Goal: Information Seeking & Learning: Learn about a topic

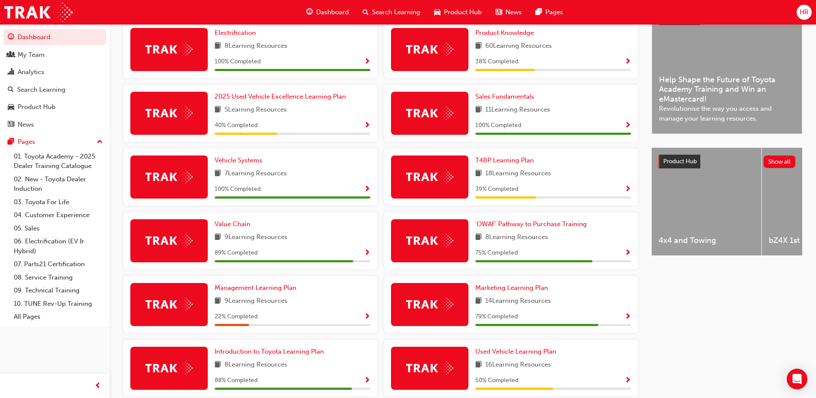
scroll to position [258, 0]
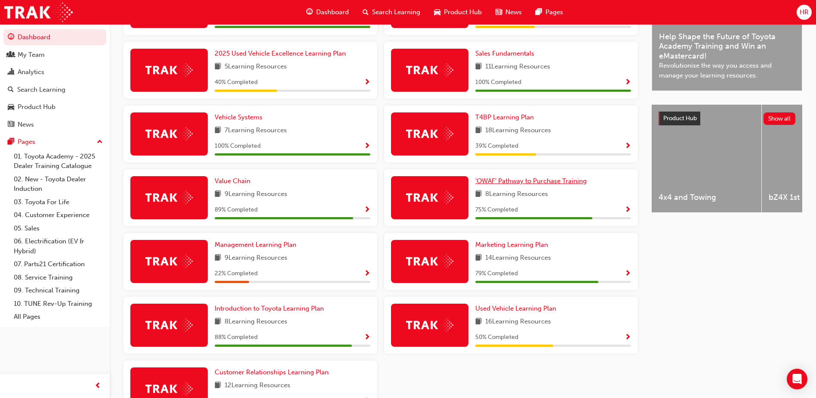
click at [521, 183] on span "'OWAF' Pathway to Purchase Training" at bounding box center [530, 181] width 111 height 8
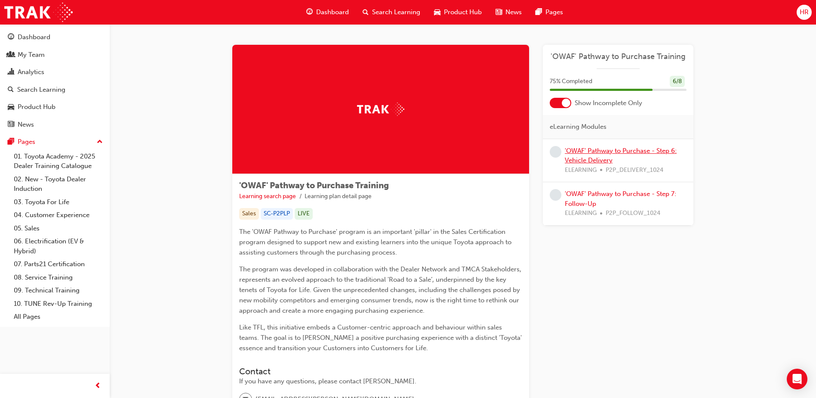
click at [608, 147] on link "'OWAF' Pathway to Purchase - Step 6: Vehicle Delivery" at bounding box center [621, 156] width 112 height 18
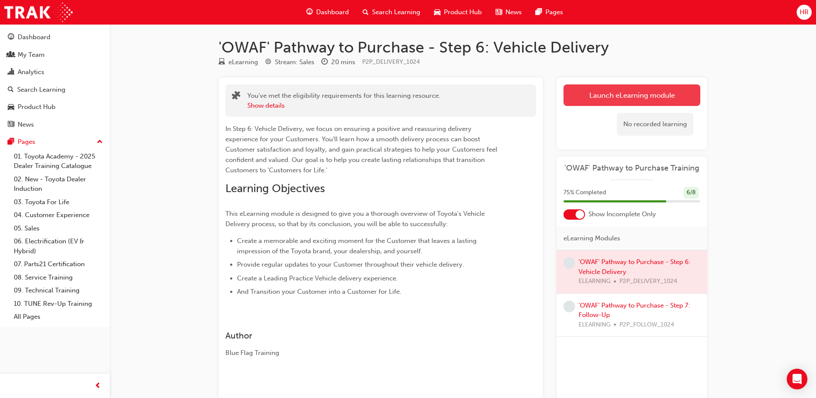
click at [600, 93] on link "Launch eLearning module" at bounding box center [632, 95] width 137 height 22
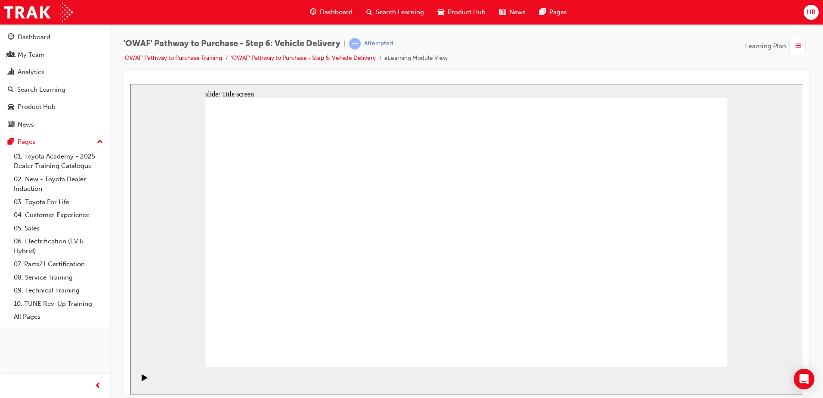
drag, startPoint x: 702, startPoint y: 340, endPoint x: 694, endPoint y: 347, distance: 10.7
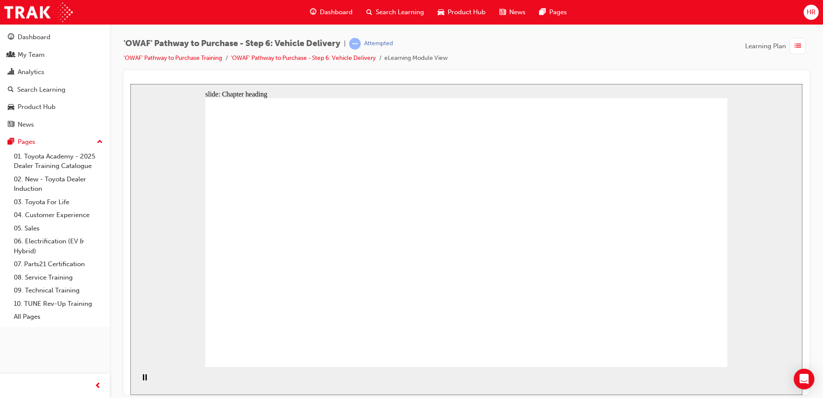
drag, startPoint x: 696, startPoint y: 341, endPoint x: 686, endPoint y: 351, distance: 13.7
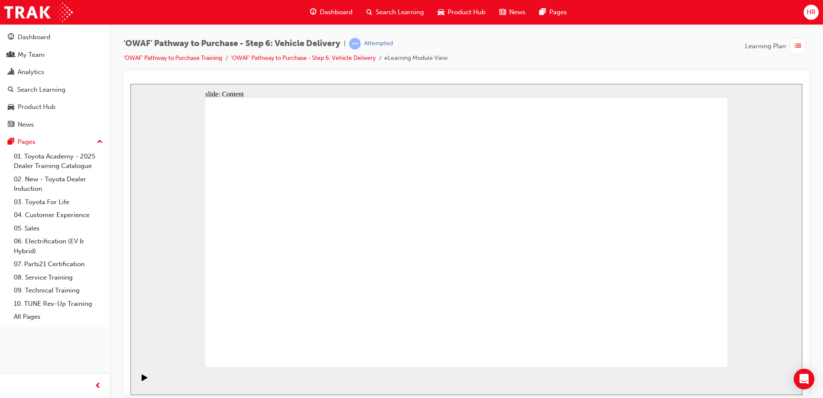
drag, startPoint x: 161, startPoint y: 270, endPoint x: 679, endPoint y: 349, distance: 523.7
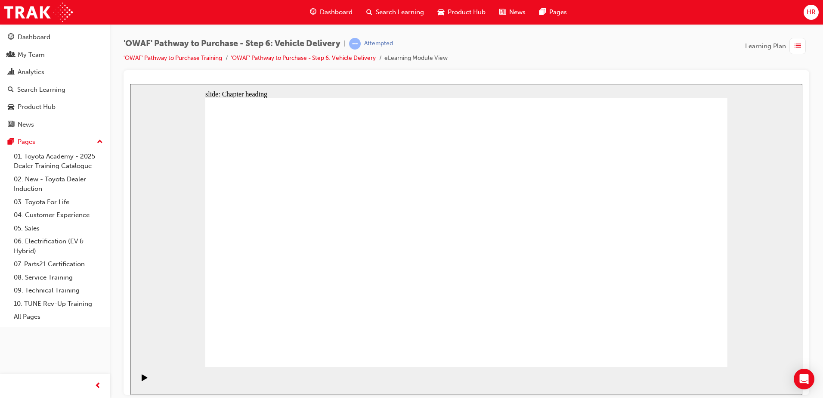
drag, startPoint x: 677, startPoint y: 355, endPoint x: 697, endPoint y: 348, distance: 21.6
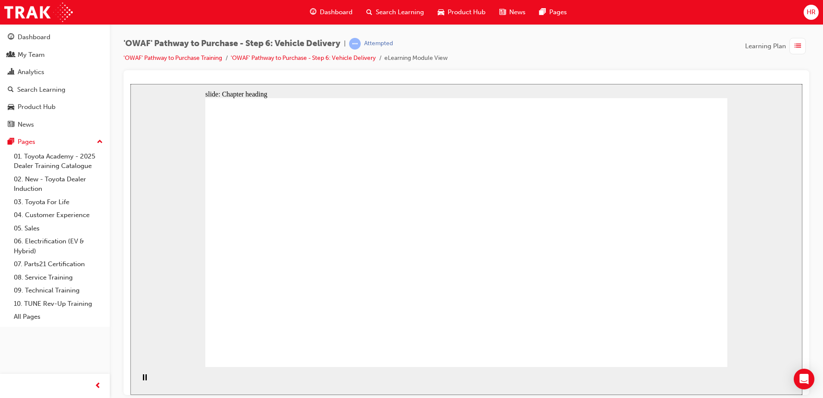
drag, startPoint x: 665, startPoint y: 342, endPoint x: 674, endPoint y: 343, distance: 9.2
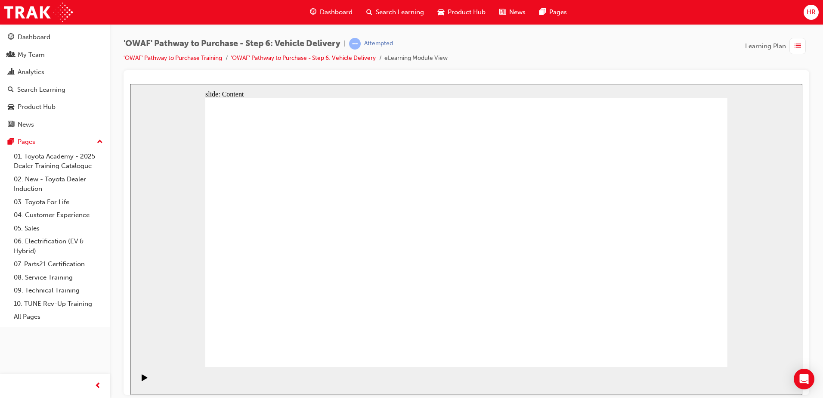
drag, startPoint x: 441, startPoint y: 154, endPoint x: 441, endPoint y: 139, distance: 15.9
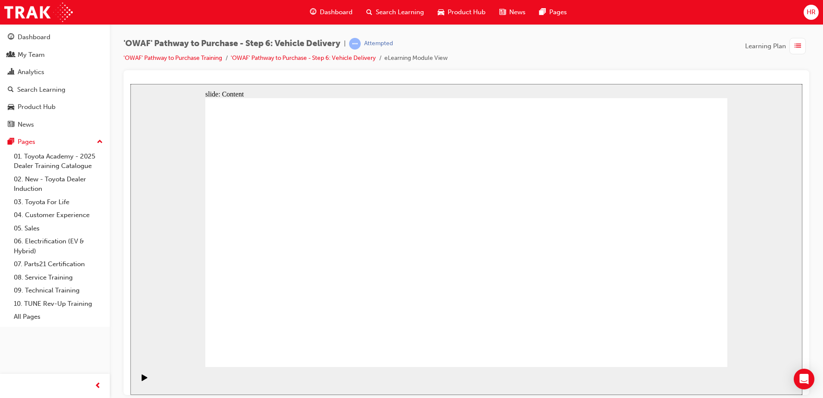
radio input "true"
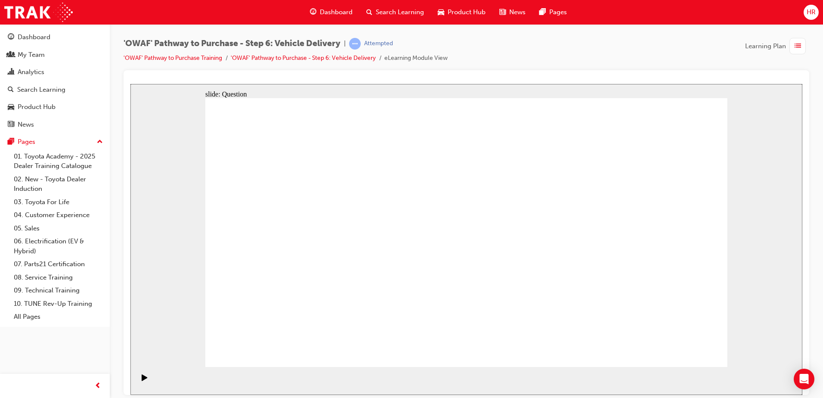
drag, startPoint x: 388, startPoint y: 317, endPoint x: 409, endPoint y: 210, distance: 108.8
drag, startPoint x: 482, startPoint y: 287, endPoint x: 574, endPoint y: 206, distance: 122.5
drag, startPoint x: 544, startPoint y: 283, endPoint x: 336, endPoint y: 243, distance: 211.6
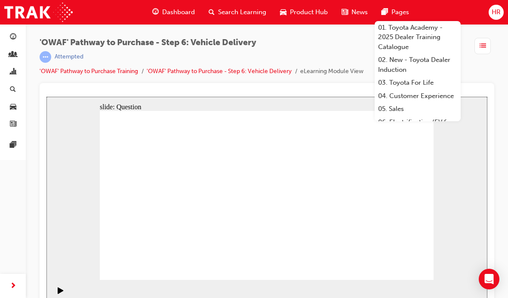
drag, startPoint x: 222, startPoint y: 181, endPoint x: 218, endPoint y: 255, distance: 74.1
drag, startPoint x: 213, startPoint y: 231, endPoint x: 220, endPoint y: 176, distance: 55.5
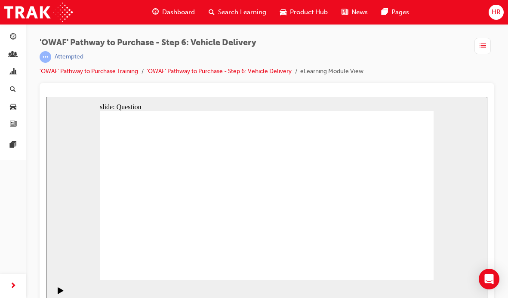
checkbox input "true"
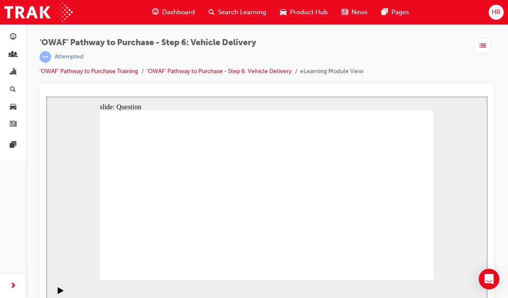
checkbox input "true"
drag, startPoint x: 350, startPoint y: 181, endPoint x: 354, endPoint y: 175, distance: 7.2
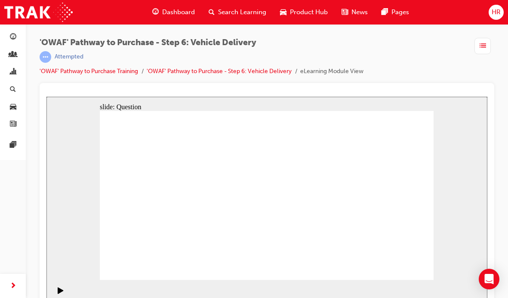
checkbox input "false"
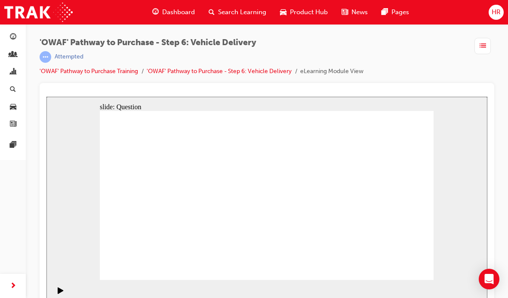
drag, startPoint x: 392, startPoint y: 201, endPoint x: 171, endPoint y: 218, distance: 221.8
drag, startPoint x: 377, startPoint y: 202, endPoint x: 163, endPoint y: 218, distance: 214.9
drag, startPoint x: 336, startPoint y: 196, endPoint x: 275, endPoint y: 226, distance: 68.7
drag, startPoint x: 395, startPoint y: 213, endPoint x: 180, endPoint y: 234, distance: 216.1
drag, startPoint x: 392, startPoint y: 203, endPoint x: 167, endPoint y: 220, distance: 225.7
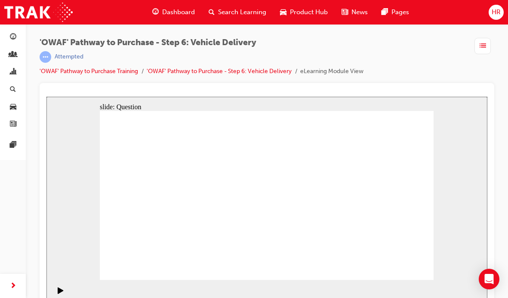
drag, startPoint x: 386, startPoint y: 209, endPoint x: 282, endPoint y: 225, distance: 105.8
drag, startPoint x: 383, startPoint y: 218, endPoint x: 164, endPoint y: 225, distance: 219.6
drag, startPoint x: 333, startPoint y: 203, endPoint x: 157, endPoint y: 219, distance: 176.8
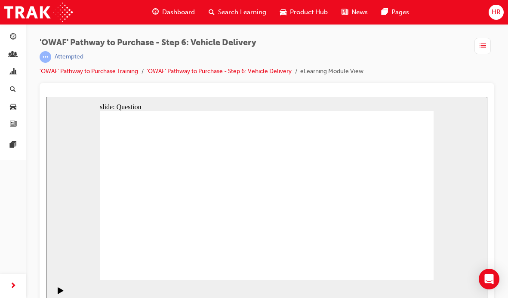
radio input "true"
drag, startPoint x: 349, startPoint y: 180, endPoint x: 354, endPoint y: 177, distance: 6.6
radio input "true"
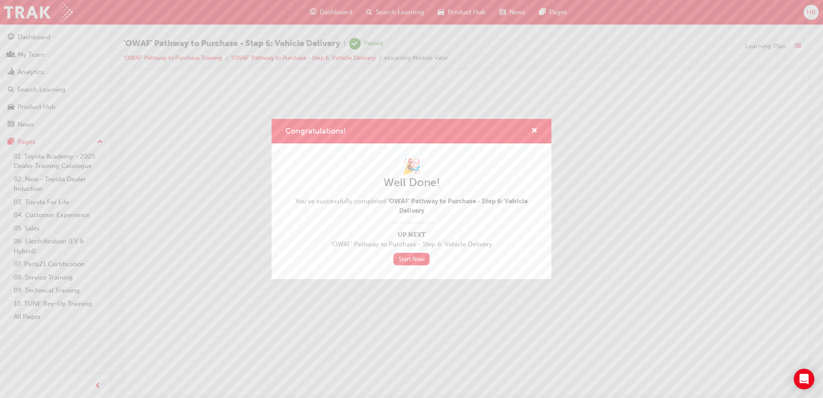
click at [538, 131] on div "Congratulations!" at bounding box center [412, 131] width 280 height 25
click at [536, 130] on span "cross-icon" at bounding box center [534, 131] width 6 height 8
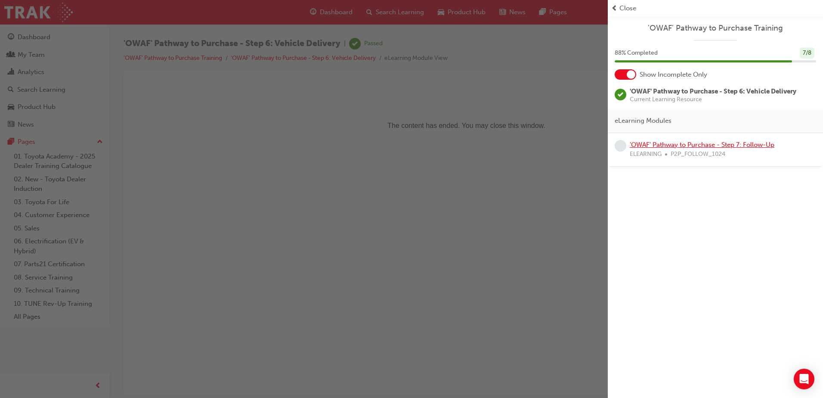
click at [692, 146] on link "'OWAF' Pathway to Purchase - Step 7: Follow-Up" at bounding box center [702, 145] width 145 height 8
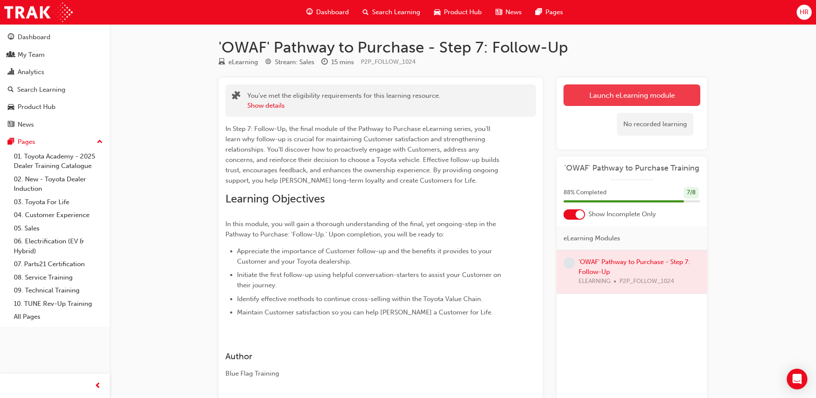
click at [600, 96] on link "Launch eLearning module" at bounding box center [632, 95] width 137 height 22
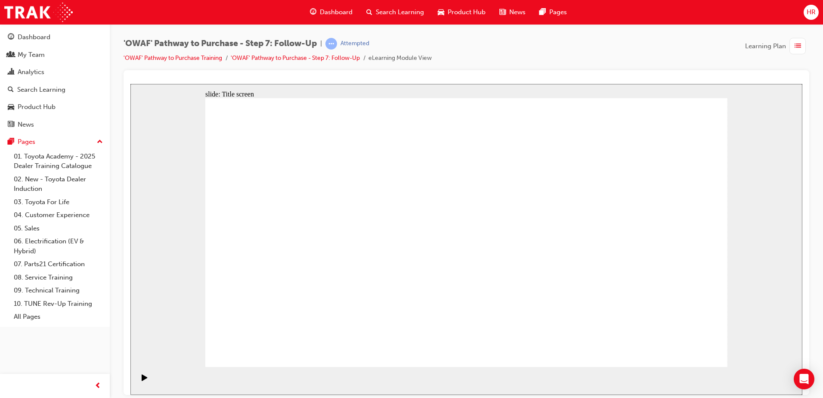
drag, startPoint x: 475, startPoint y: 340, endPoint x: 417, endPoint y: 325, distance: 60.3
drag, startPoint x: 201, startPoint y: 427, endPoint x: 695, endPoint y: 348, distance: 500.2
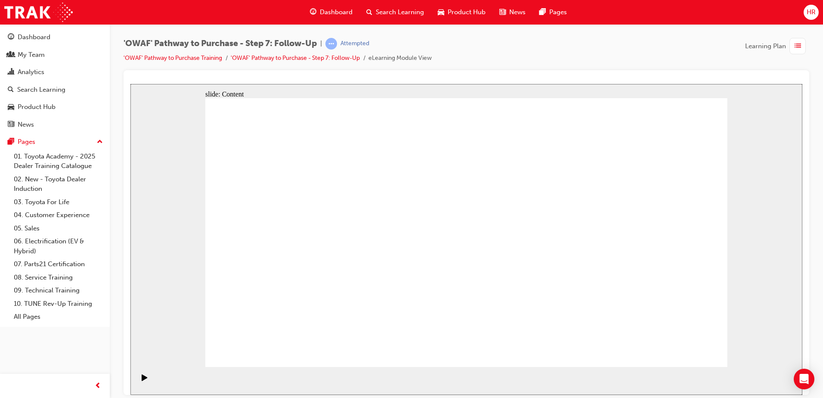
drag, startPoint x: 709, startPoint y: 343, endPoint x: 695, endPoint y: 351, distance: 16.0
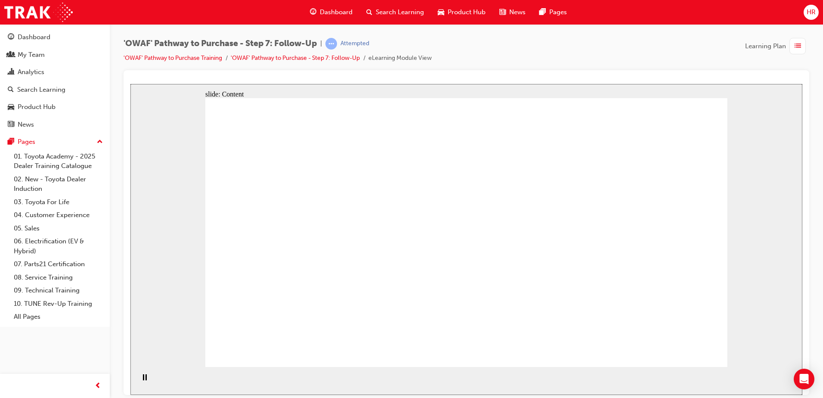
drag, startPoint x: 509, startPoint y: 255, endPoint x: 480, endPoint y: 217, distance: 47.7
drag, startPoint x: 602, startPoint y: 230, endPoint x: 565, endPoint y: 222, distance: 37.0
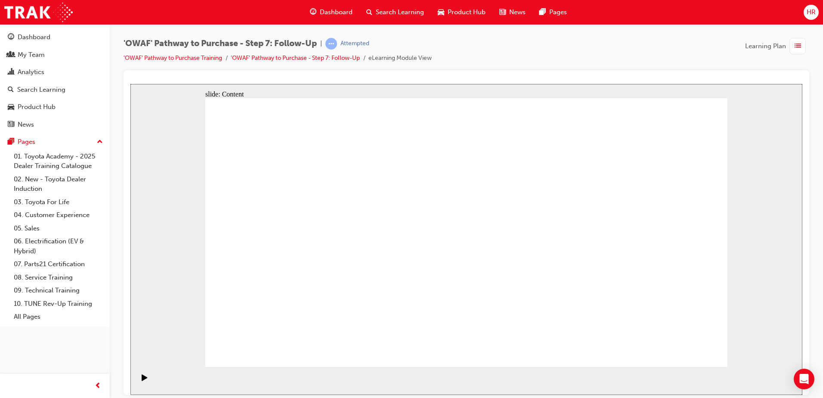
drag, startPoint x: 532, startPoint y: 167, endPoint x: 625, endPoint y: 173, distance: 92.7
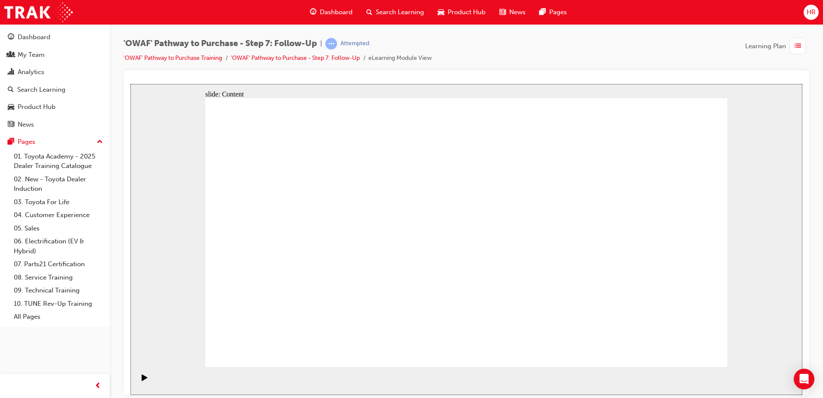
drag, startPoint x: 516, startPoint y: 101, endPoint x: 676, endPoint y: 348, distance: 294.3
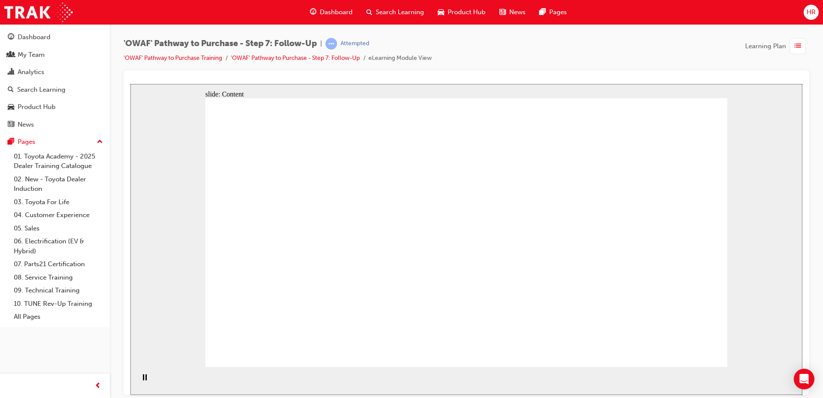
drag, startPoint x: 540, startPoint y: 141, endPoint x: 573, endPoint y: 140, distance: 33.2
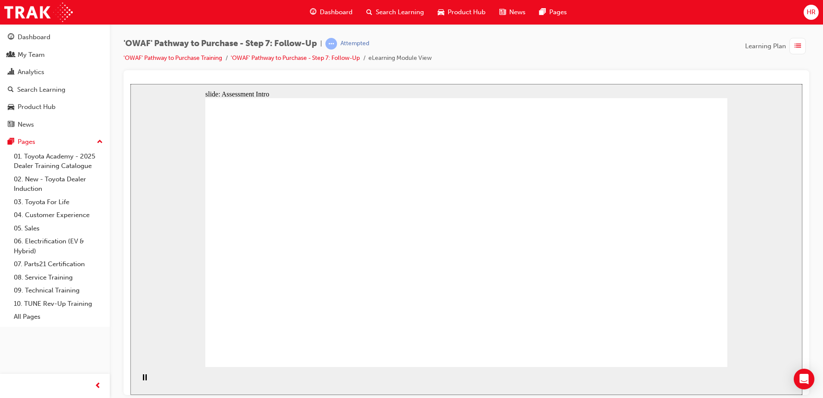
radio input "true"
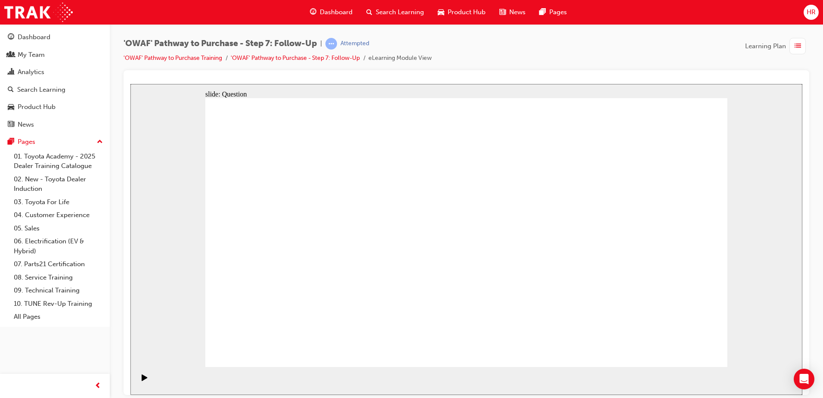
drag, startPoint x: 380, startPoint y: 305, endPoint x: 477, endPoint y: 202, distance: 140.9
drag, startPoint x: 465, startPoint y: 339, endPoint x: 341, endPoint y: 235, distance: 161.6
drag, startPoint x: 536, startPoint y: 303, endPoint x: 371, endPoint y: 257, distance: 171.0
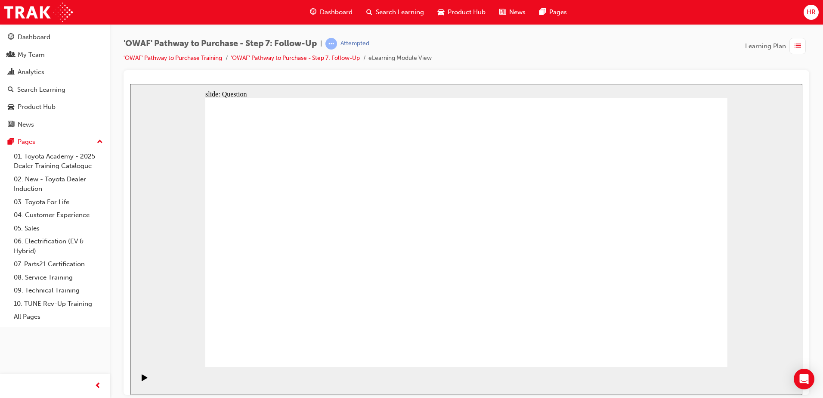
radio input "true"
drag, startPoint x: 689, startPoint y: 339, endPoint x: 690, endPoint y: 347, distance: 7.8
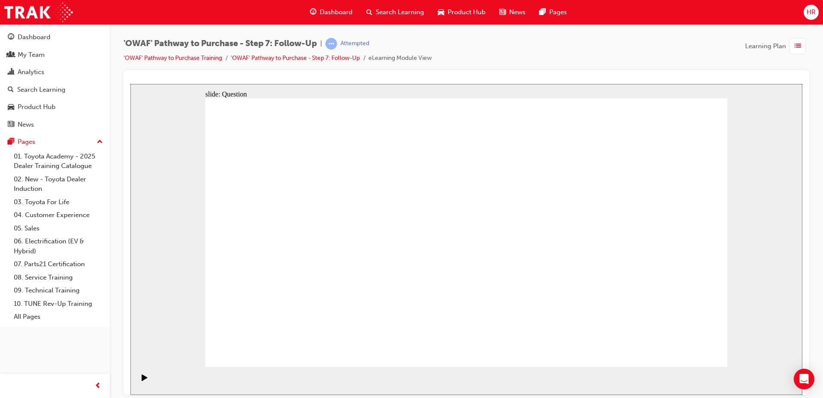
drag, startPoint x: 484, startPoint y: 284, endPoint x: 466, endPoint y: 279, distance: 19.4
radio input "true"
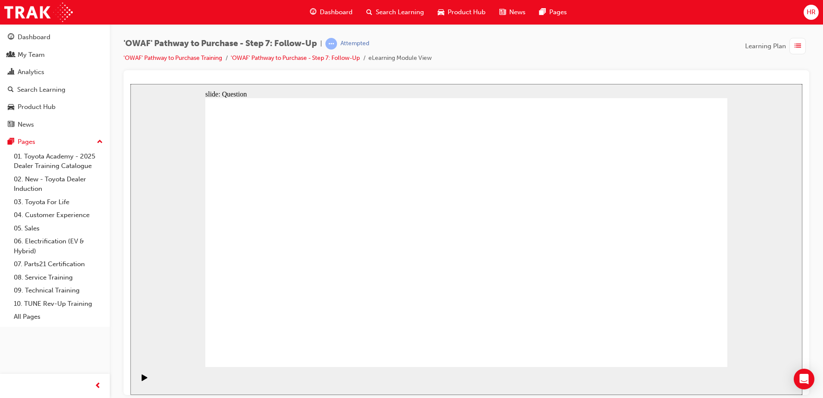
radio input "false"
radio input "true"
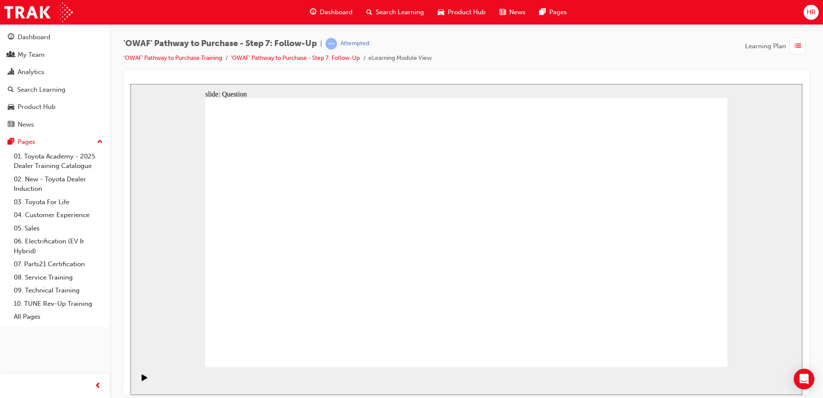
radio input "false"
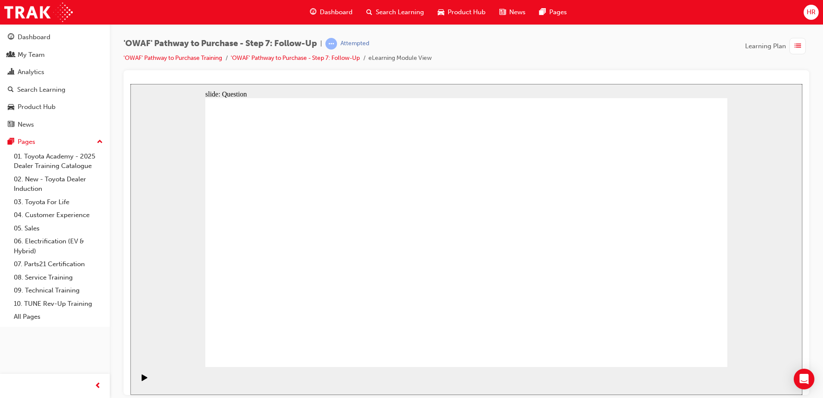
radio input "false"
radio input "true"
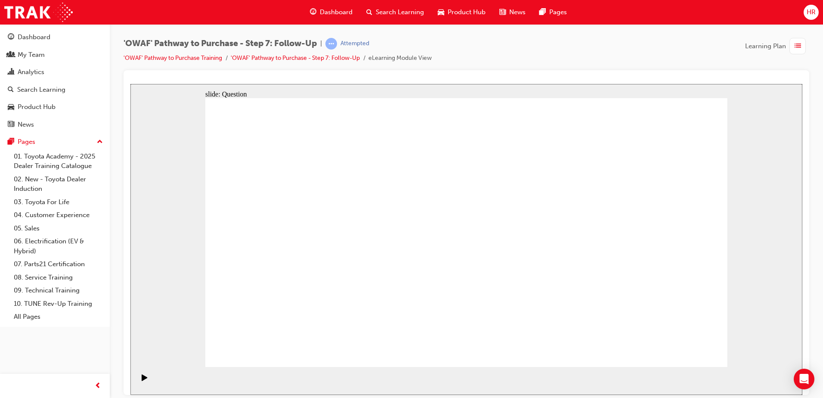
radio input "false"
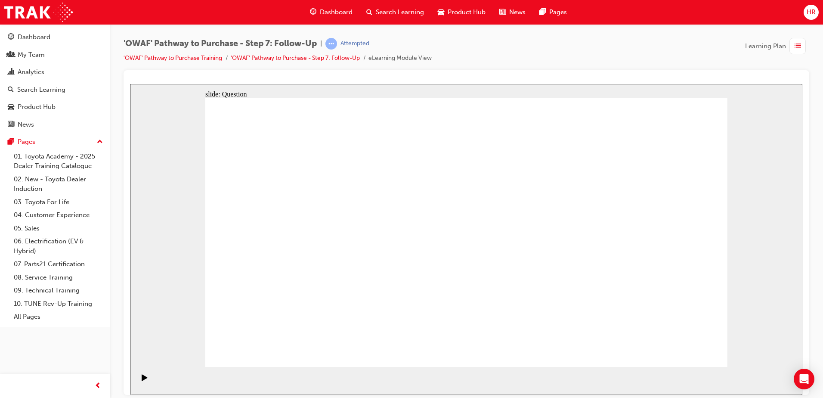
radio input "true"
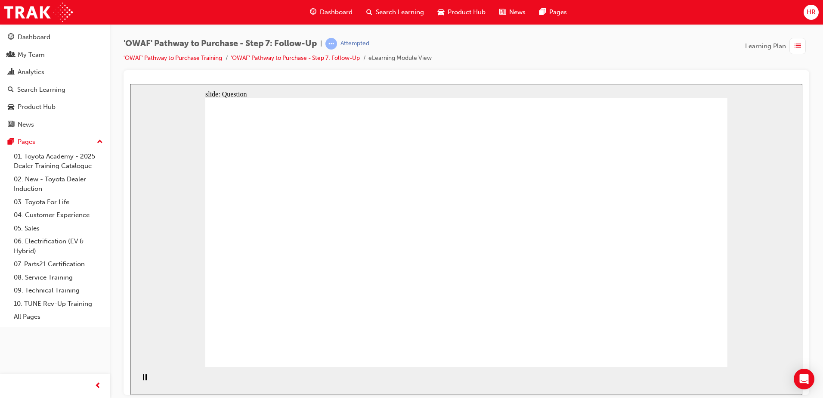
radio input "true"
drag, startPoint x: 408, startPoint y: 262, endPoint x: 471, endPoint y: 205, distance: 85.0
drag, startPoint x: 463, startPoint y: 328, endPoint x: 356, endPoint y: 226, distance: 147.9
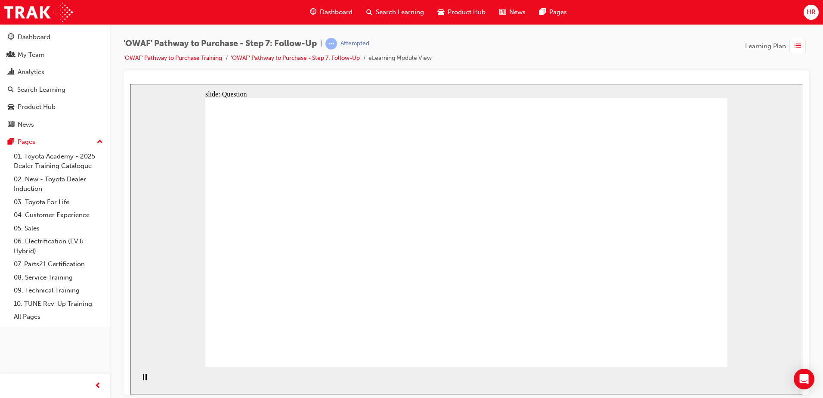
drag, startPoint x: 580, startPoint y: 302, endPoint x: 404, endPoint y: 252, distance: 182.4
drag, startPoint x: 708, startPoint y: 354, endPoint x: 703, endPoint y: 349, distance: 7.3
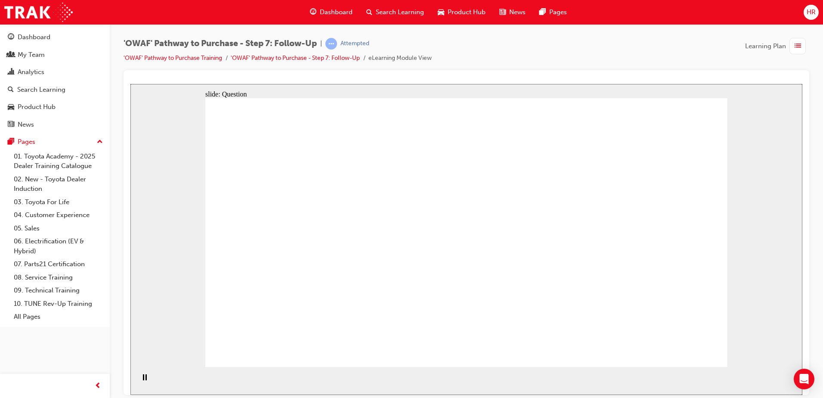
radio input "true"
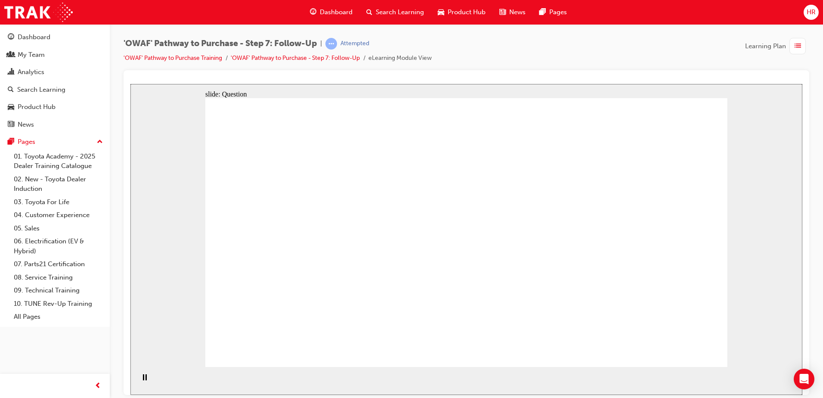
radio input "true"
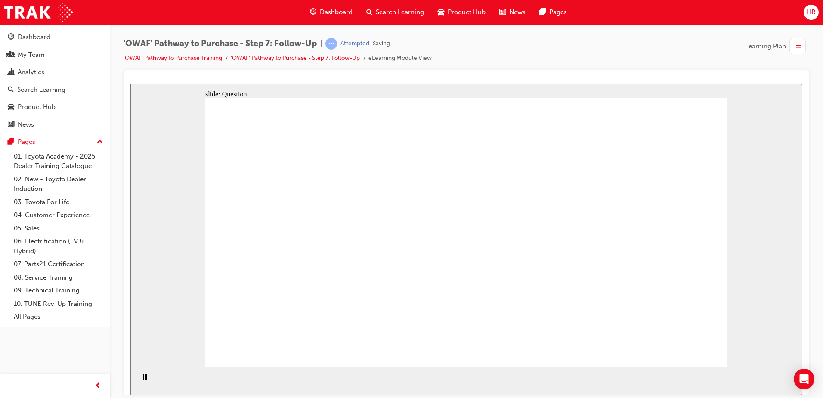
radio input "true"
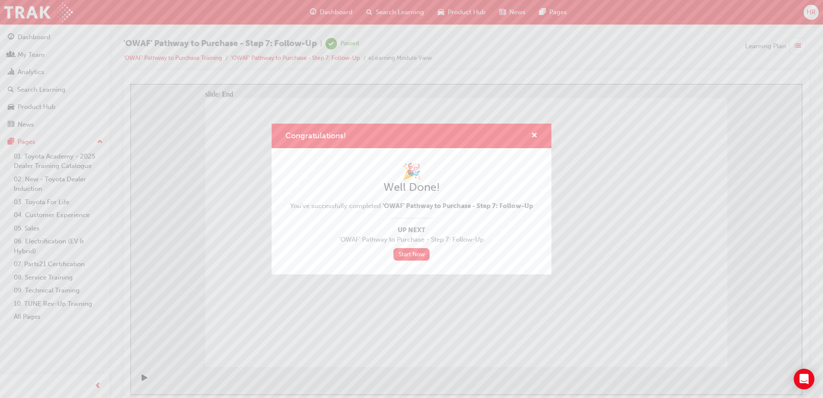
click at [529, 140] on div "Congratulations!" at bounding box center [530, 135] width 13 height 11
click at [530, 135] on div "Congratulations!" at bounding box center [530, 135] width 13 height 11
click at [534, 134] on span "cross-icon" at bounding box center [534, 136] width 6 height 8
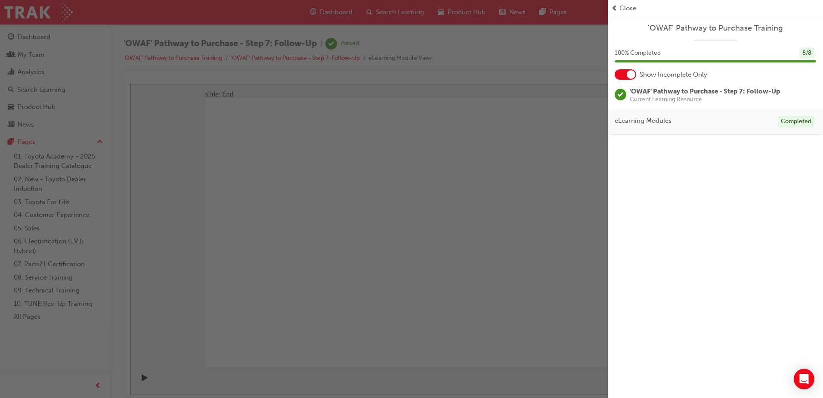
click at [617, 8] on div "Close" at bounding box center [715, 8] width 208 height 10
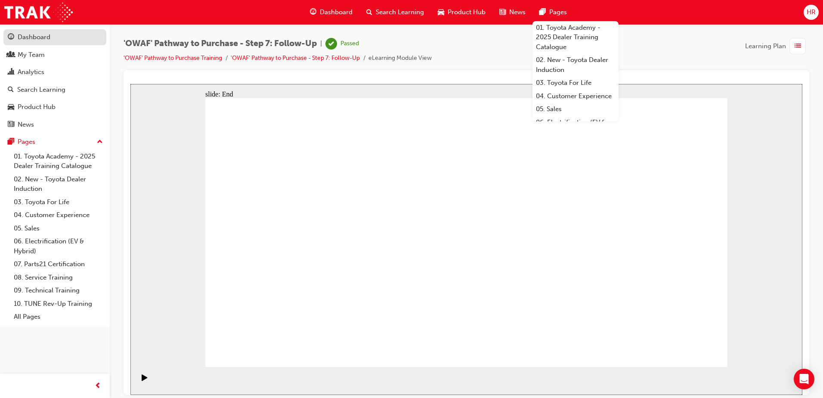
click at [46, 37] on div "Dashboard" at bounding box center [34, 37] width 33 height 10
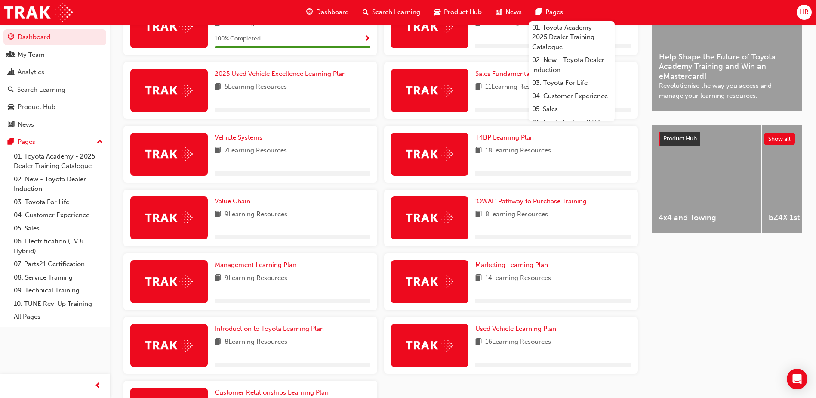
scroll to position [237, 0]
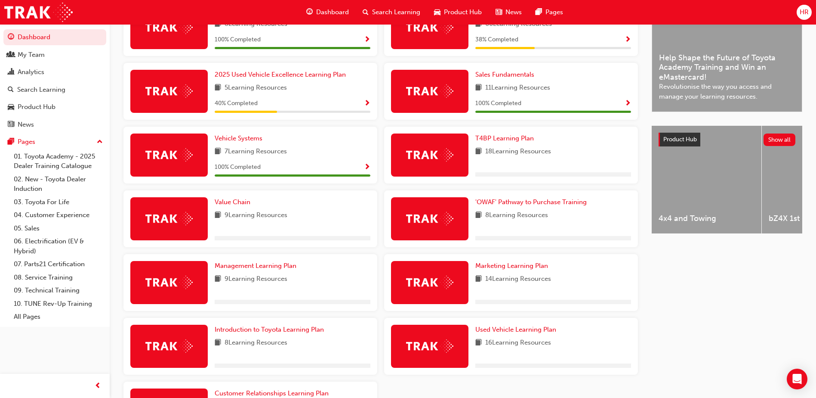
click at [744, 339] on div "Latest News Show all Help Shape the Future of Toyota Academy Training and Win a…" at bounding box center [727, 220] width 151 height 476
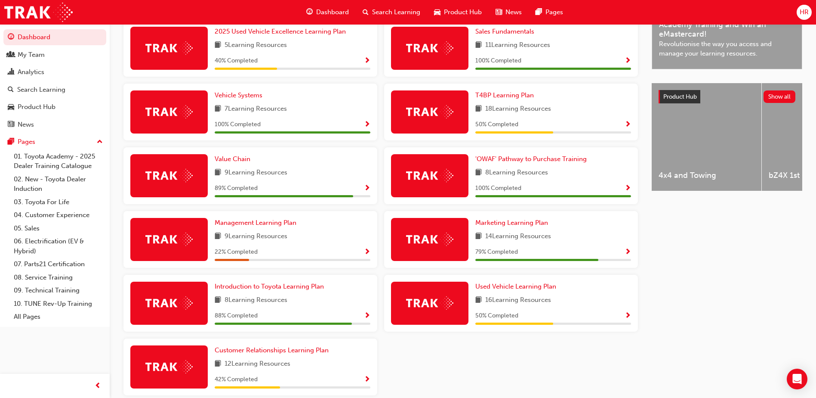
scroll to position [313, 0]
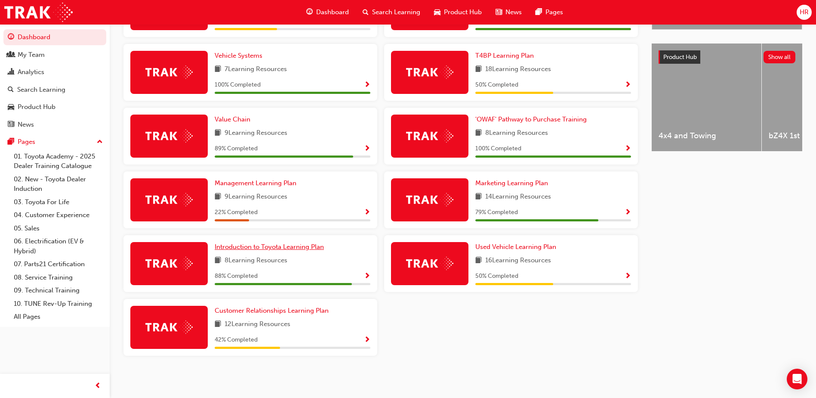
click at [249, 245] on span "Introduction to Toyota Learning Plan" at bounding box center [269, 247] width 109 height 8
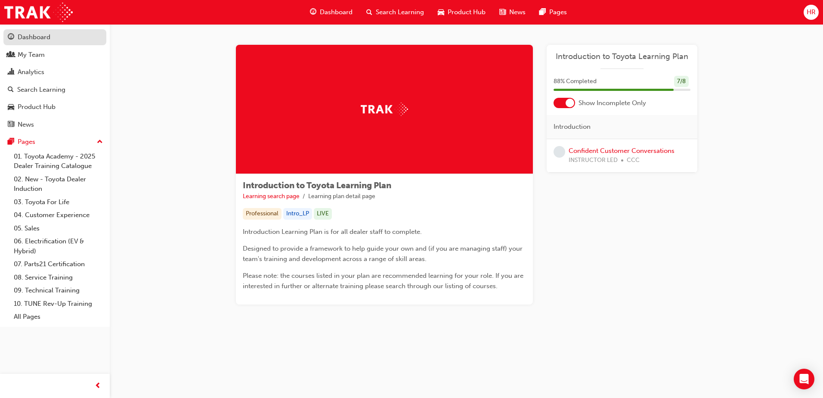
click at [49, 39] on div "Dashboard" at bounding box center [34, 37] width 33 height 10
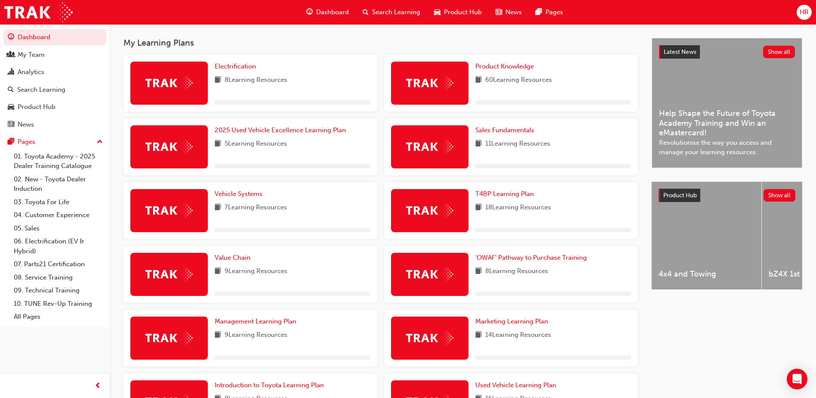
scroll to position [172, 0]
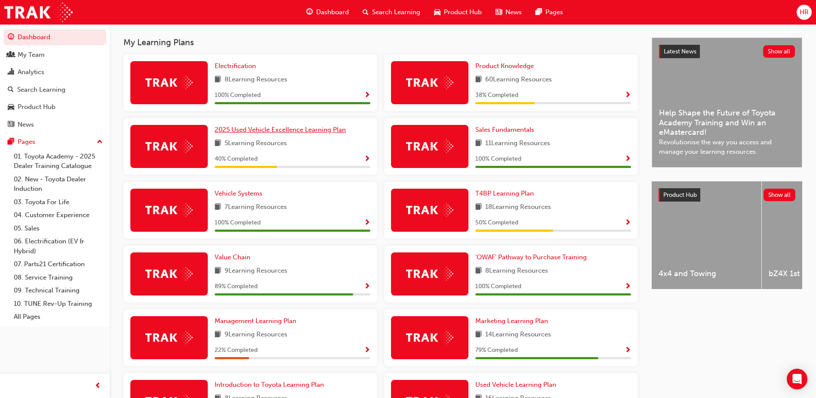
click at [302, 131] on span "2025 Used Vehicle Excellence Learning Plan" at bounding box center [280, 130] width 131 height 8
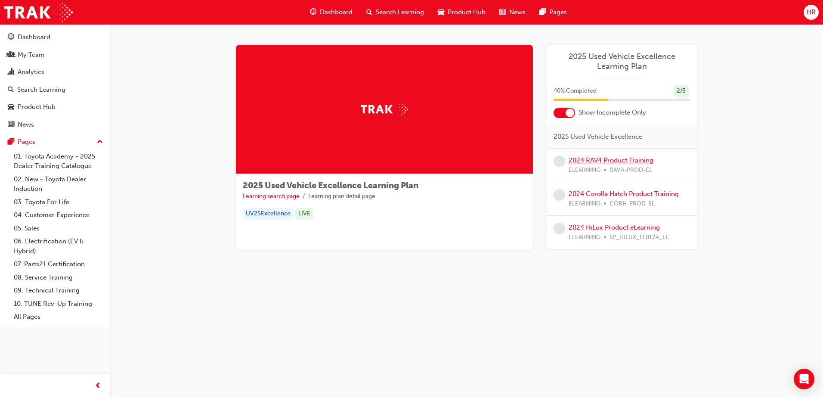
click at [615, 160] on link "2024 RAV4 Product Training" at bounding box center [610, 160] width 85 height 8
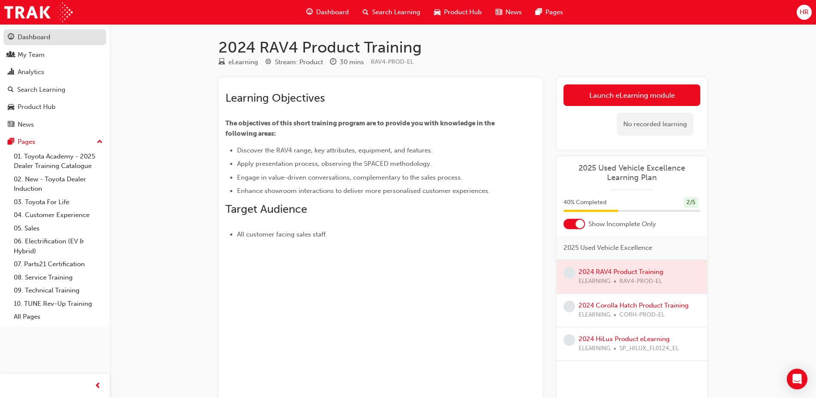
click at [57, 37] on div "Dashboard" at bounding box center [55, 37] width 94 height 11
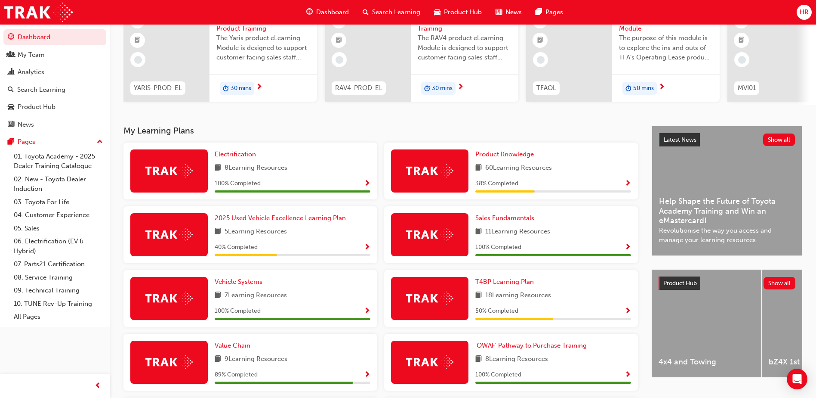
scroll to position [227, 0]
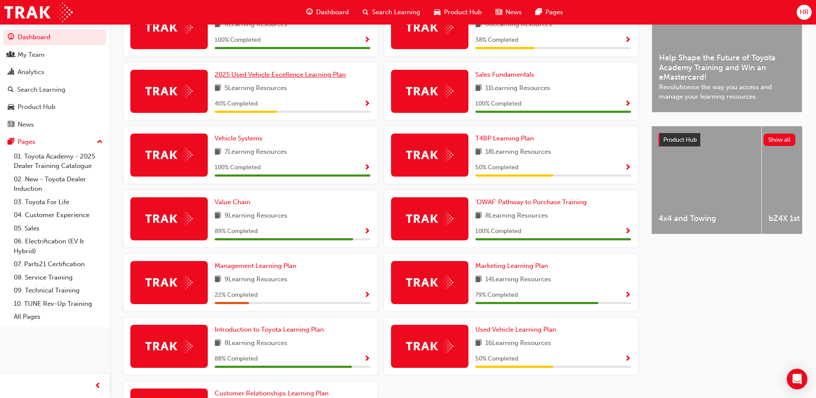
click at [302, 75] on span "2025 Used Vehicle Excellence Learning Plan" at bounding box center [280, 75] width 131 height 8
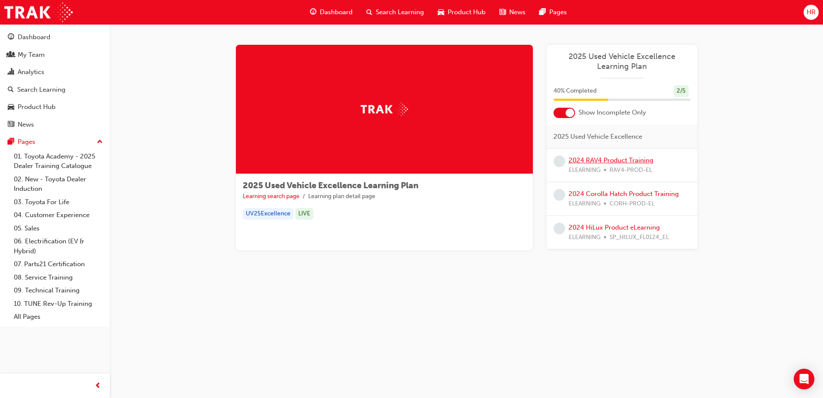
click at [622, 161] on link "2024 RAV4 Product Training" at bounding box center [610, 160] width 85 height 8
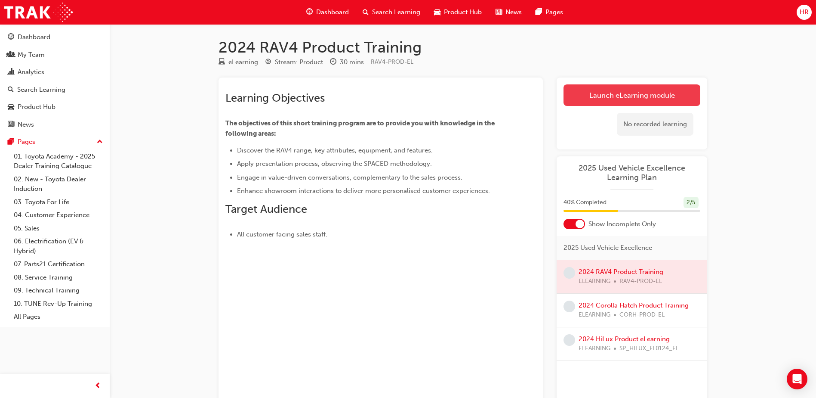
click at [603, 97] on link "Launch eLearning module" at bounding box center [632, 95] width 137 height 22
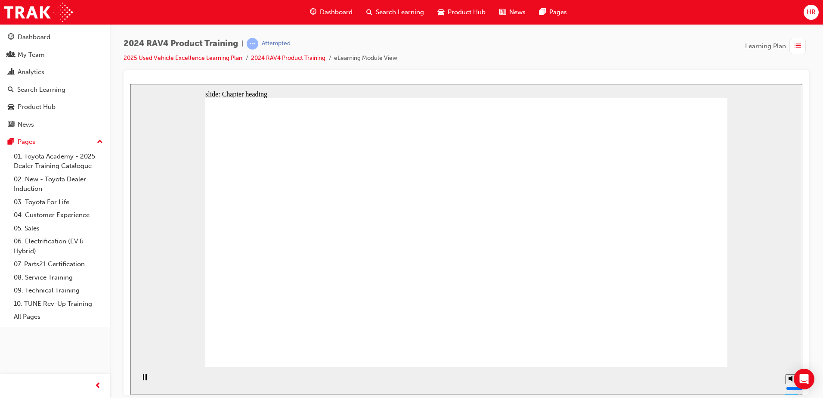
drag, startPoint x: 692, startPoint y: 341, endPoint x: 689, endPoint y: 346, distance: 5.3
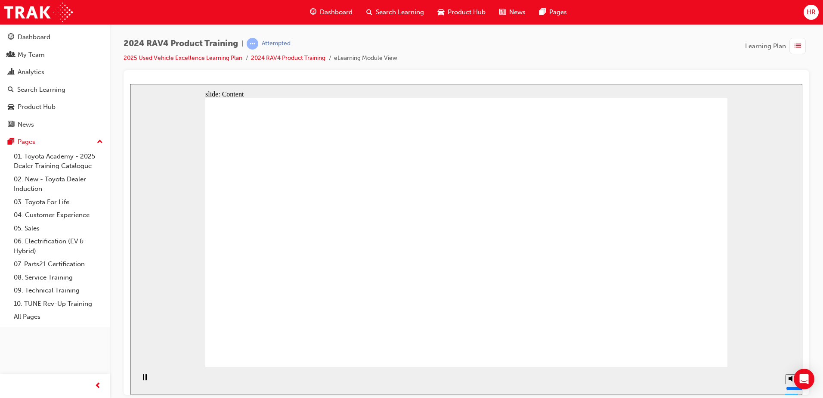
drag, startPoint x: 403, startPoint y: 231, endPoint x: 433, endPoint y: 260, distance: 41.7
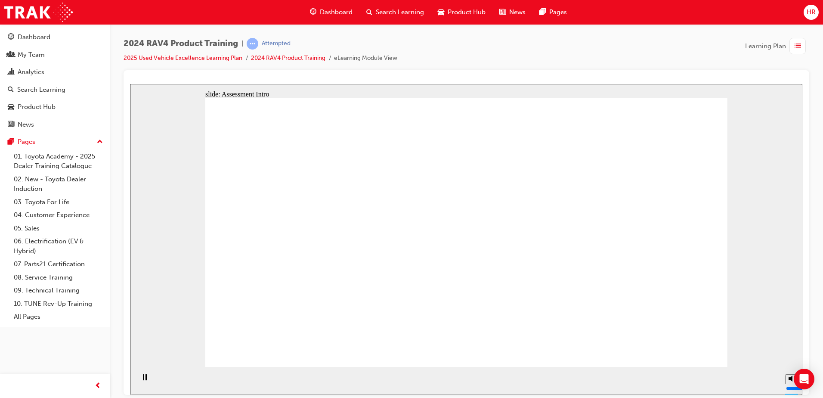
radio input "true"
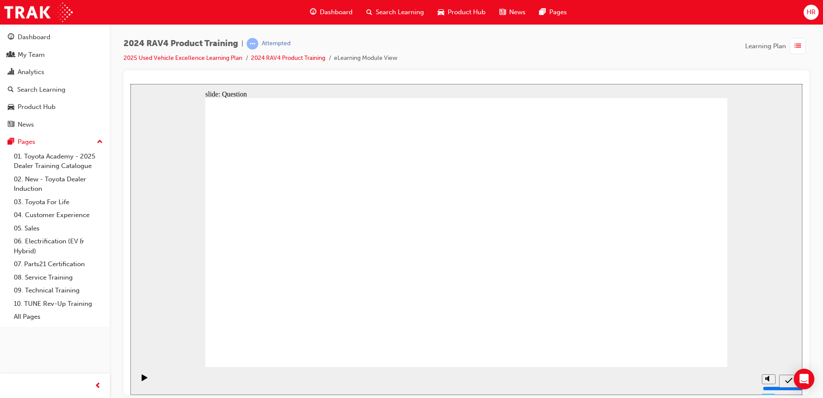
radio input "true"
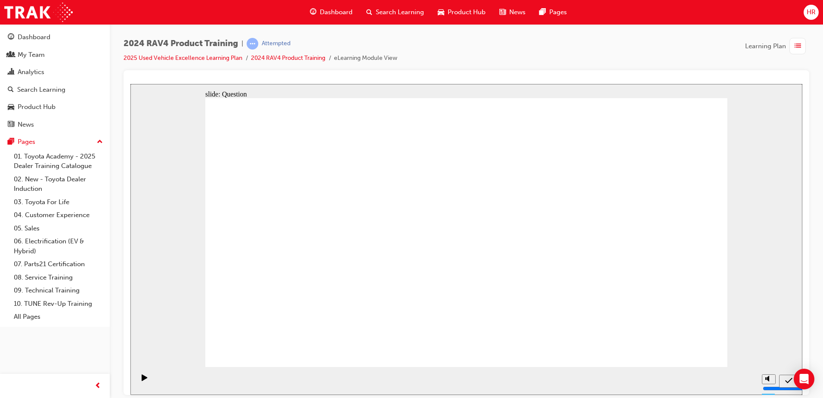
radio input "true"
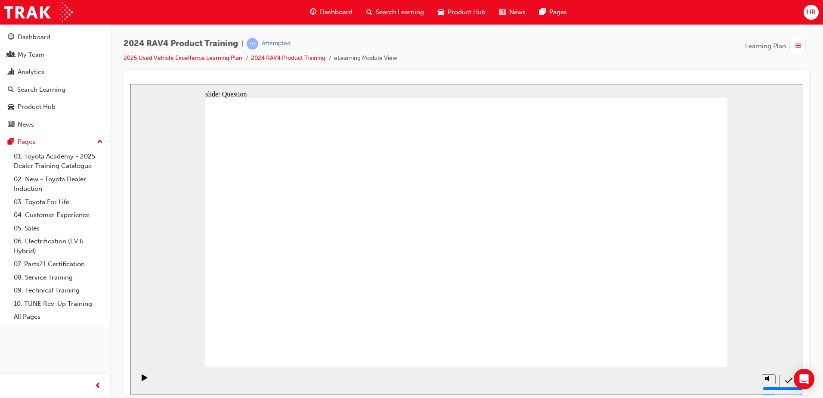
radio input "true"
drag, startPoint x: 328, startPoint y: 322, endPoint x: 298, endPoint y: 254, distance: 74.2
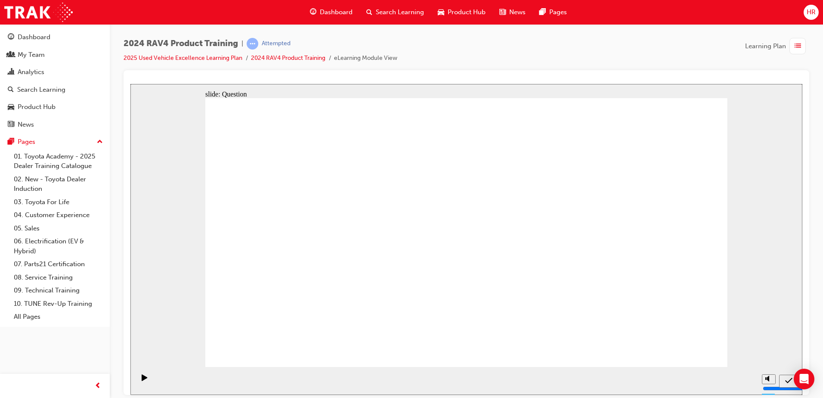
drag, startPoint x: 314, startPoint y: 286, endPoint x: 297, endPoint y: 240, distance: 49.0
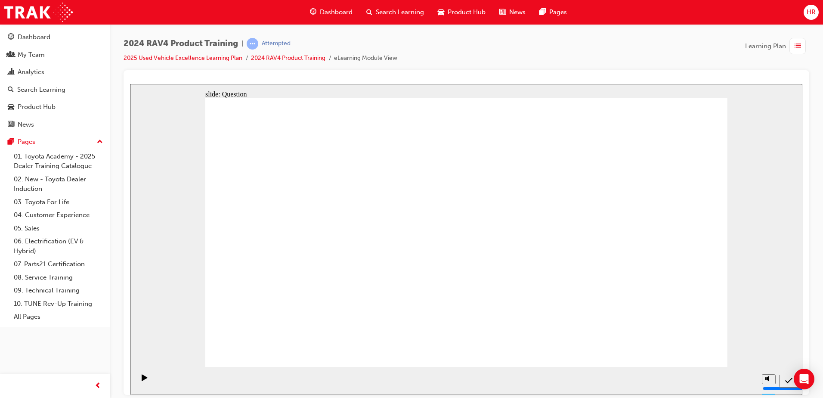
drag, startPoint x: 302, startPoint y: 219, endPoint x: 315, endPoint y: 307, distance: 88.8
drag, startPoint x: 315, startPoint y: 310, endPoint x: 309, endPoint y: 234, distance: 76.8
drag, startPoint x: 316, startPoint y: 297, endPoint x: 301, endPoint y: 225, distance: 73.8
drag, startPoint x: 301, startPoint y: 222, endPoint x: 300, endPoint y: 206, distance: 16.8
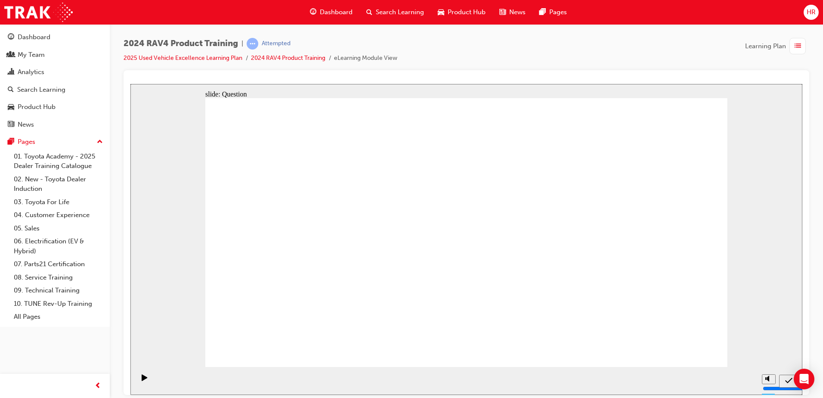
drag, startPoint x: 332, startPoint y: 304, endPoint x: 327, endPoint y: 215, distance: 89.2
drag, startPoint x: 420, startPoint y: 224, endPoint x: 619, endPoint y: 318, distance: 220.0
drag, startPoint x: 504, startPoint y: 227, endPoint x: 494, endPoint y: 319, distance: 92.1
drag, startPoint x: 608, startPoint y: 235, endPoint x: 389, endPoint y: 315, distance: 232.5
drag, startPoint x: 324, startPoint y: 224, endPoint x: 327, endPoint y: 309, distance: 84.8
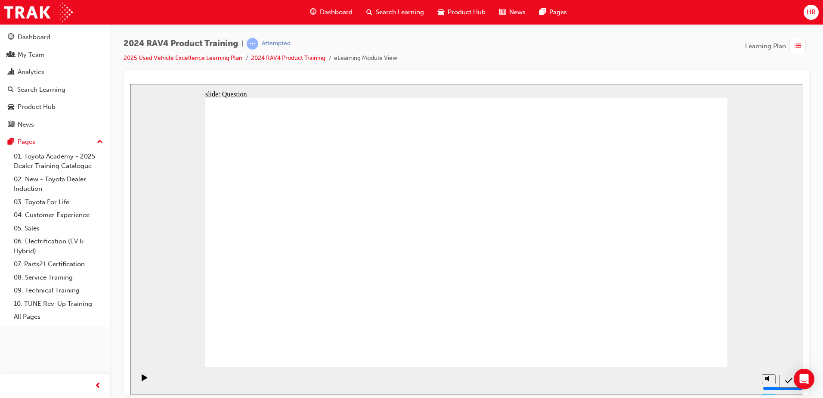
radio input "true"
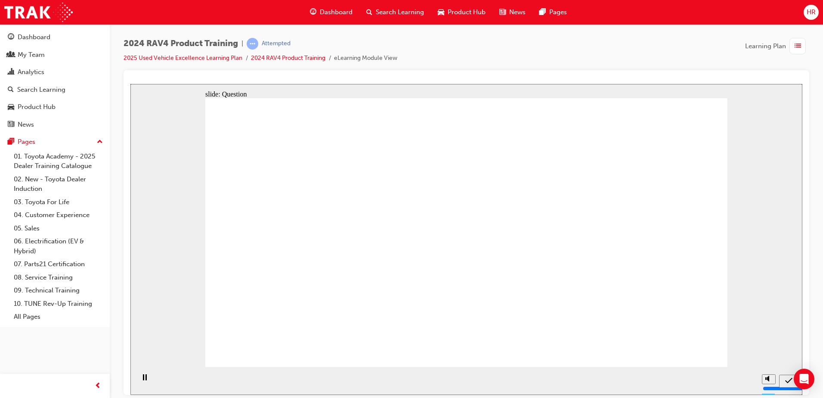
radio input "true"
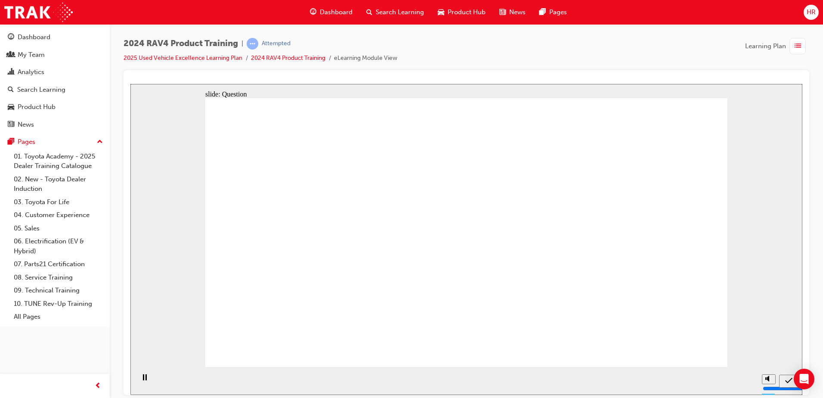
radio input "true"
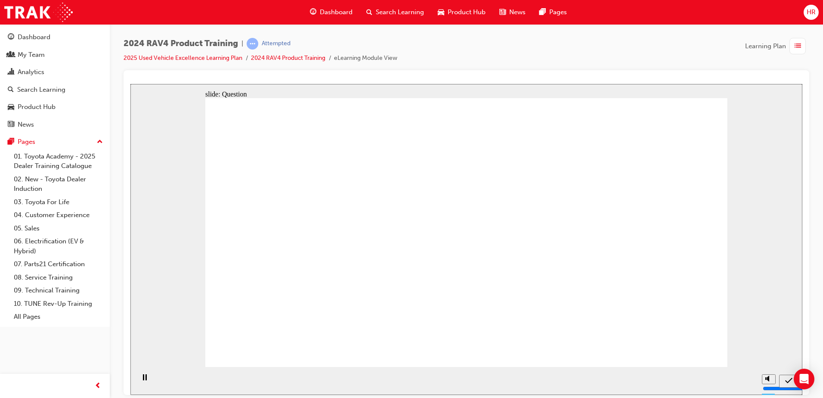
radio input "true"
drag, startPoint x: 528, startPoint y: 213, endPoint x: 327, endPoint y: 302, distance: 219.6
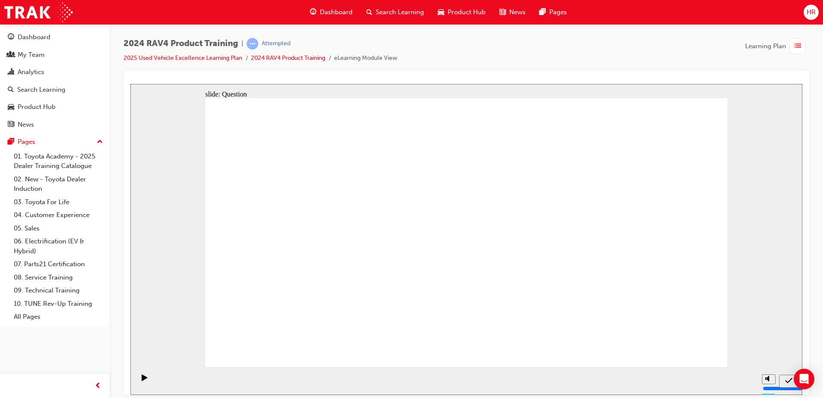
drag, startPoint x: 302, startPoint y: 213, endPoint x: 509, endPoint y: 304, distance: 226.0
drag, startPoint x: 431, startPoint y: 223, endPoint x: 619, endPoint y: 276, distance: 195.5
drag, startPoint x: 614, startPoint y: 231, endPoint x: 415, endPoint y: 321, distance: 218.6
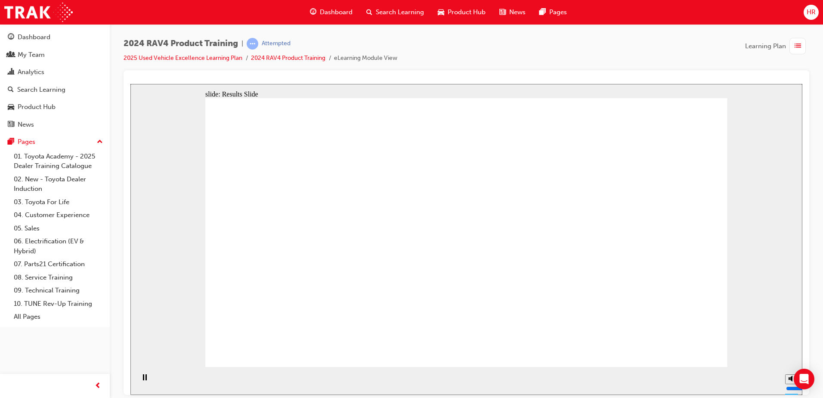
drag, startPoint x: 356, startPoint y: 302, endPoint x: 364, endPoint y: 308, distance: 9.6
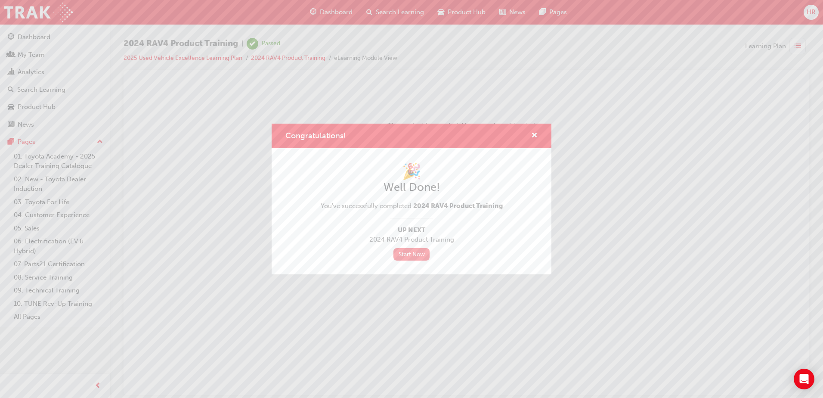
click at [415, 258] on link "Start Now" at bounding box center [411, 254] width 36 height 12
click at [534, 138] on span "cross-icon" at bounding box center [534, 136] width 6 height 8
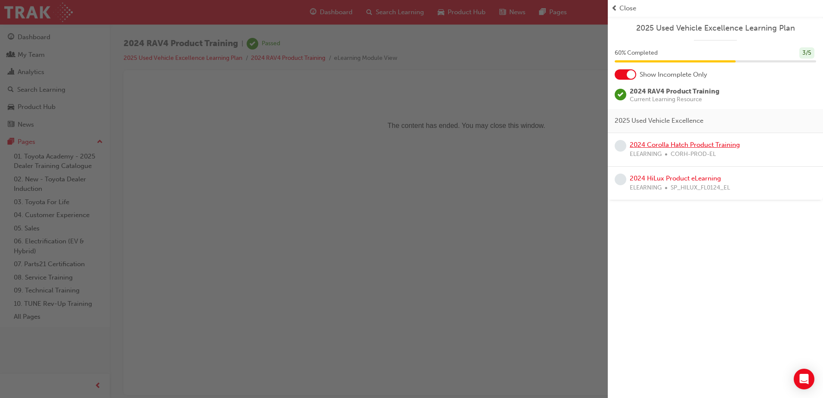
click at [718, 145] on link "2024 Corolla Hatch Product Training" at bounding box center [685, 145] width 110 height 8
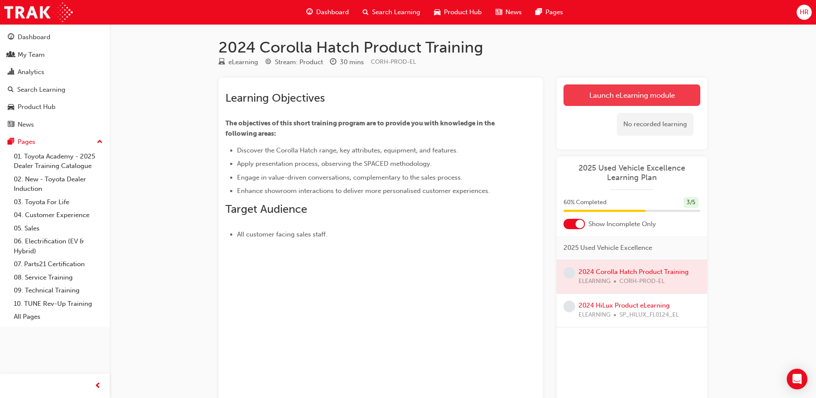
click at [608, 93] on link "Launch eLearning module" at bounding box center [632, 95] width 137 height 22
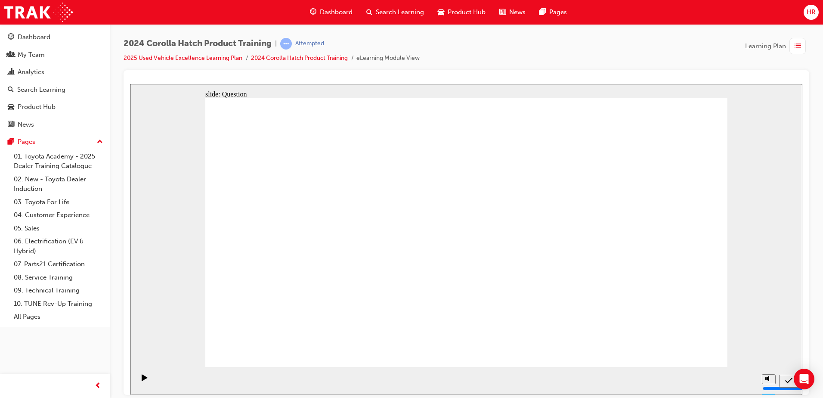
radio input "true"
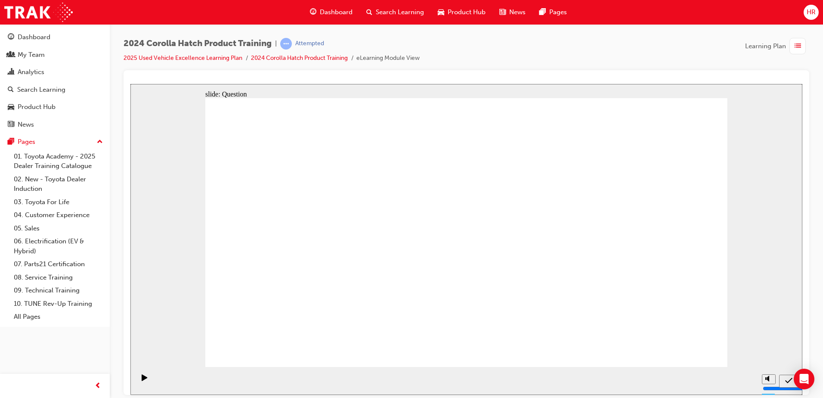
radio input "true"
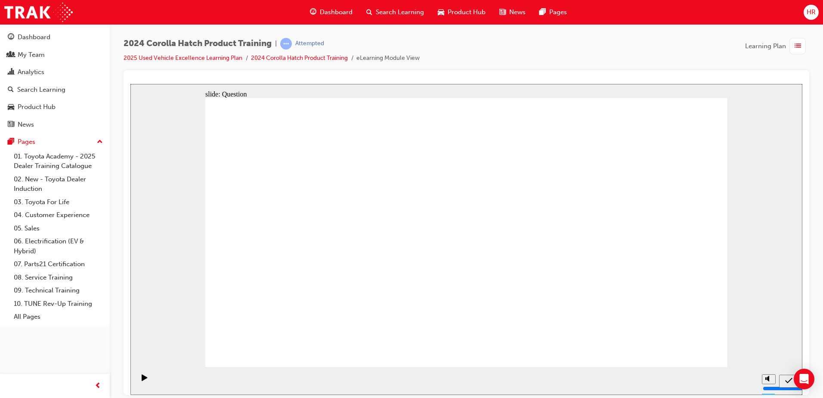
radio input "true"
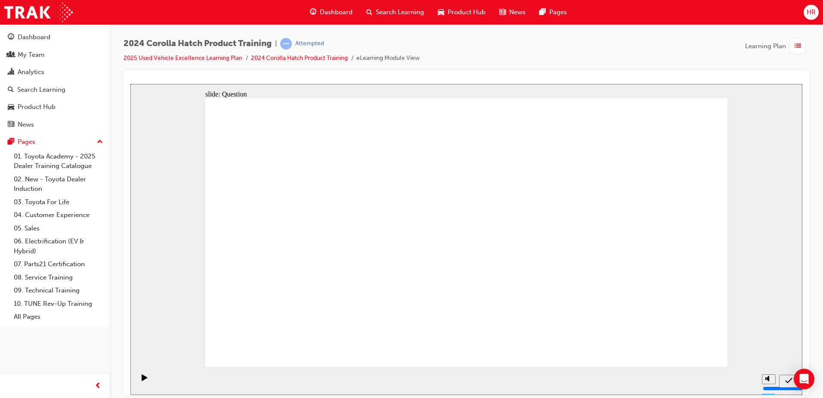
radio input "true"
drag, startPoint x: 306, startPoint y: 298, endPoint x: 304, endPoint y: 291, distance: 7.4
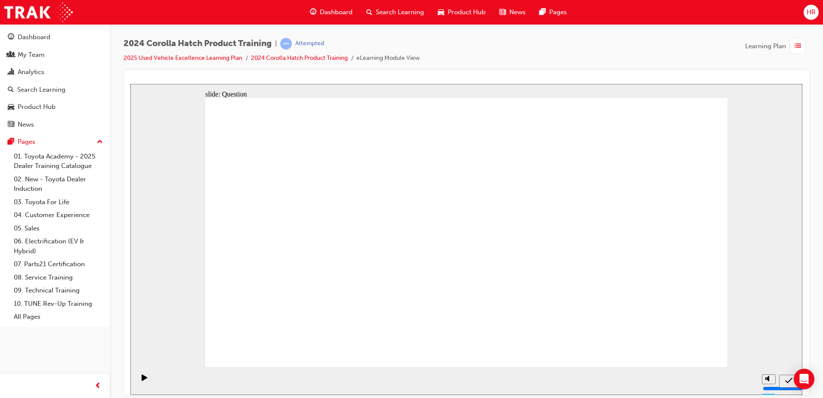
drag, startPoint x: 401, startPoint y: 231, endPoint x: 316, endPoint y: 309, distance: 116.0
drag, startPoint x: 302, startPoint y: 234, endPoint x: 388, endPoint y: 313, distance: 116.6
drag, startPoint x: 565, startPoint y: 233, endPoint x: 500, endPoint y: 301, distance: 93.1
drag, startPoint x: 478, startPoint y: 234, endPoint x: 590, endPoint y: 289, distance: 124.7
drag, startPoint x: 633, startPoint y: 227, endPoint x: 633, endPoint y: 304, distance: 77.0
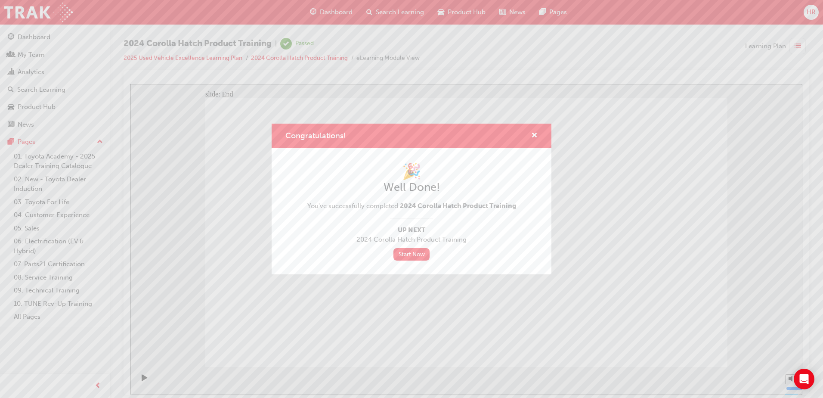
click at [539, 136] on div "Congratulations!" at bounding box center [412, 135] width 280 height 25
click at [537, 136] on div "Congratulations!" at bounding box center [412, 135] width 280 height 25
click at [537, 133] on span "cross-icon" at bounding box center [534, 136] width 6 height 8
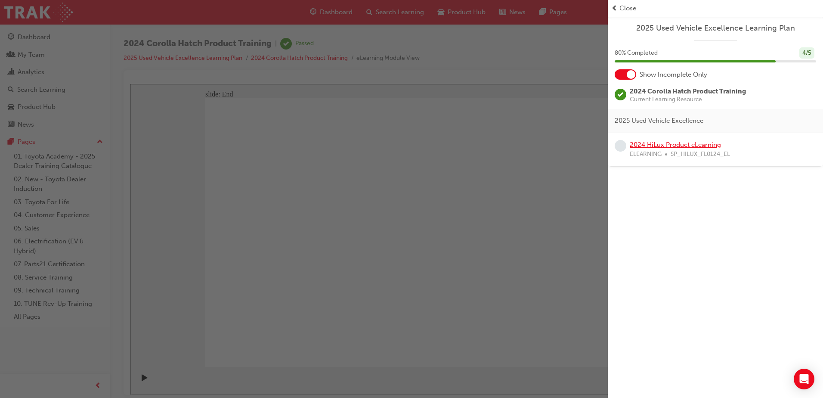
click at [677, 146] on link "2024 HiLux Product eLearning" at bounding box center [675, 145] width 91 height 8
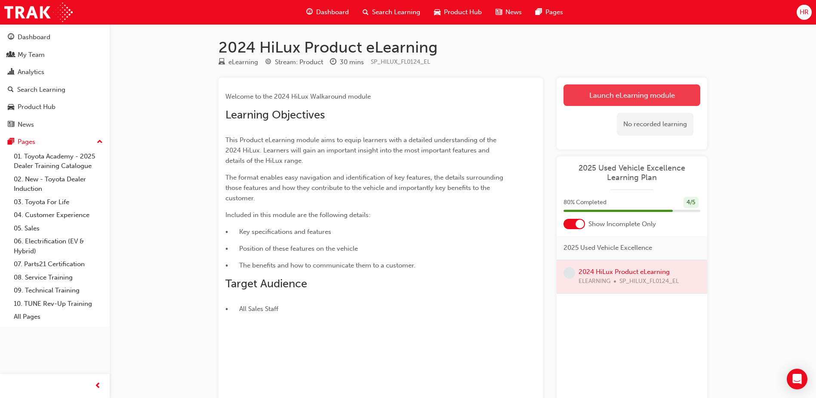
click at [624, 94] on link "Launch eLearning module" at bounding box center [632, 95] width 137 height 22
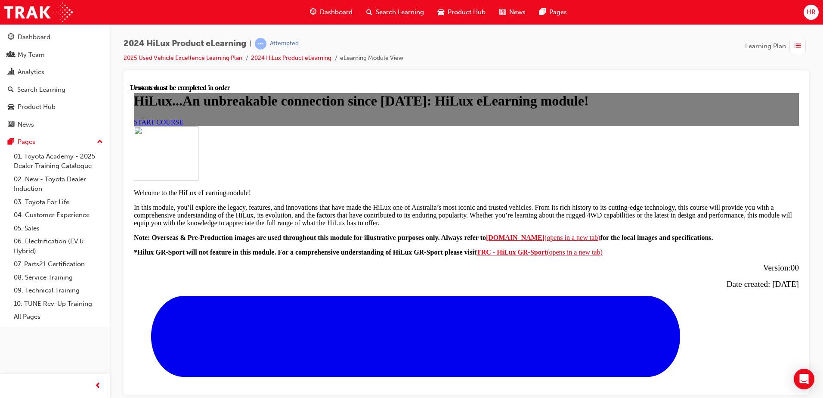
scroll to position [43, 0]
click at [183, 125] on span "START COURSE" at bounding box center [158, 121] width 49 height 7
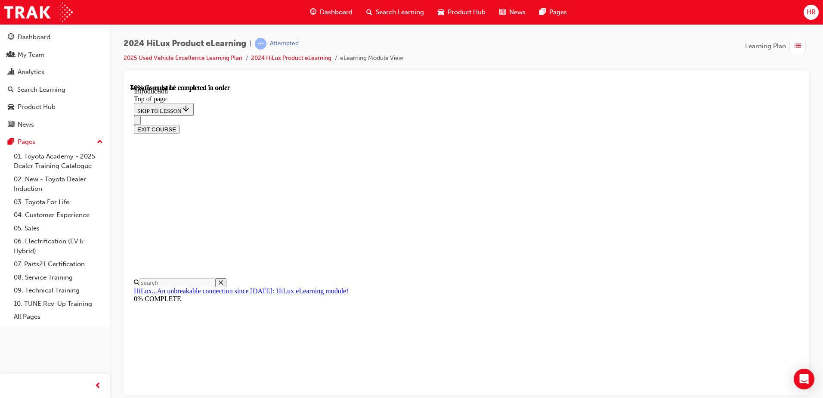
scroll to position [371, 0]
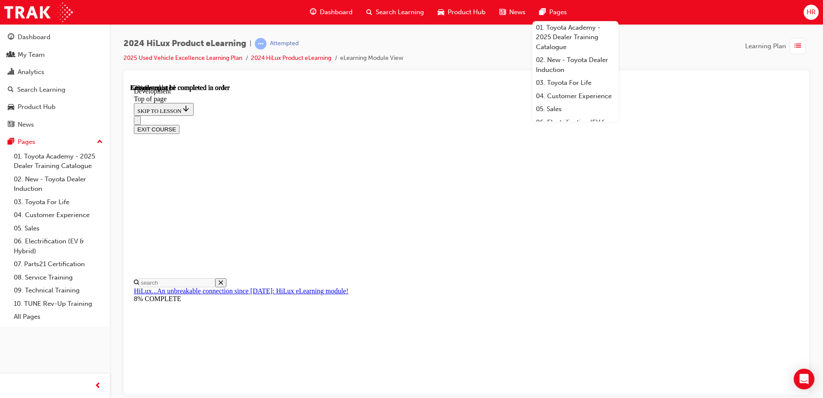
scroll to position [611, 0]
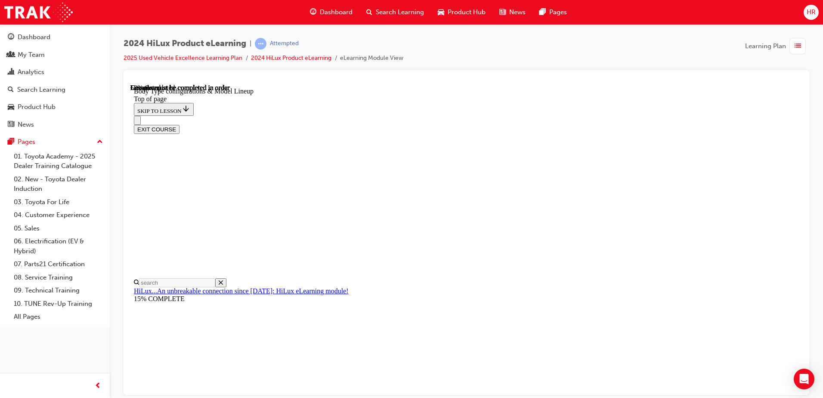
scroll to position [199, 0]
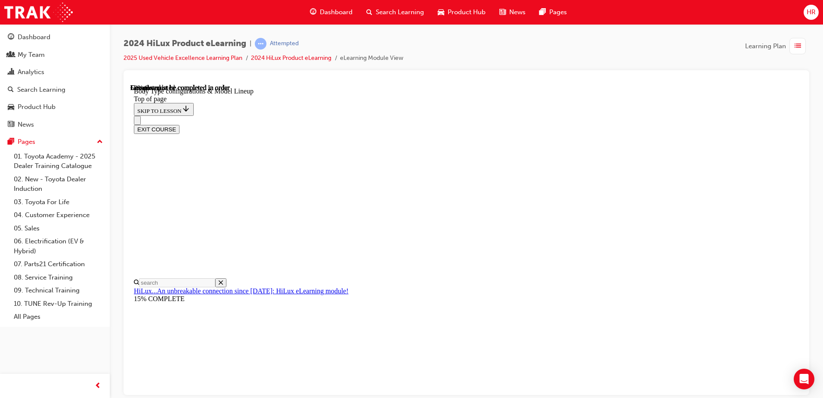
click at [495, 115] on div "EXIT COURSE" at bounding box center [463, 124] width 658 height 18
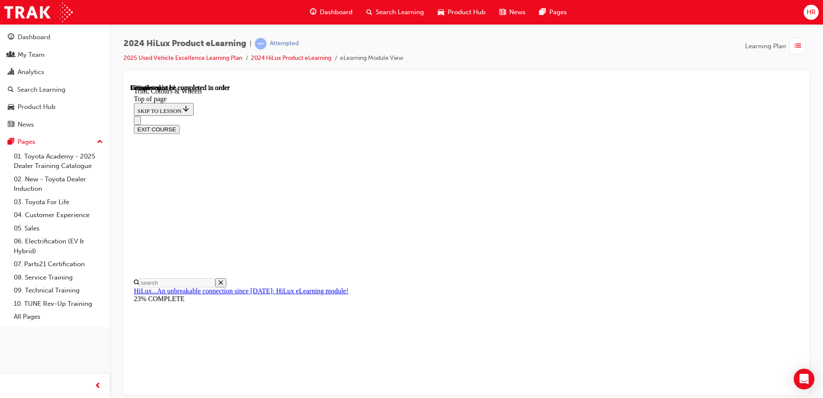
scroll to position [1304, 0]
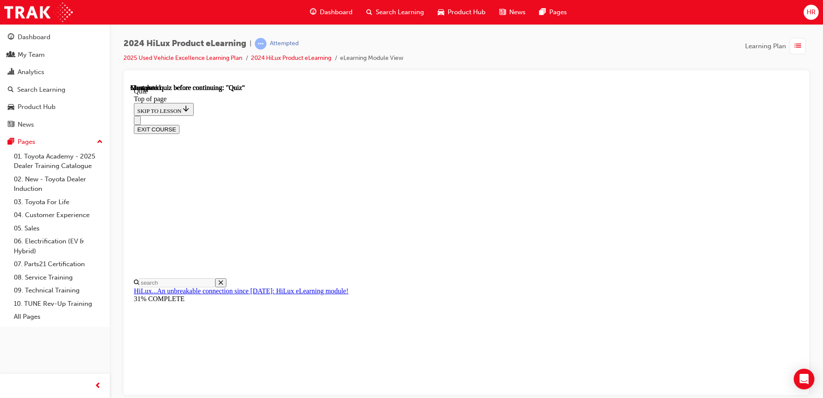
drag, startPoint x: 473, startPoint y: 233, endPoint x: 466, endPoint y: 315, distance: 82.1
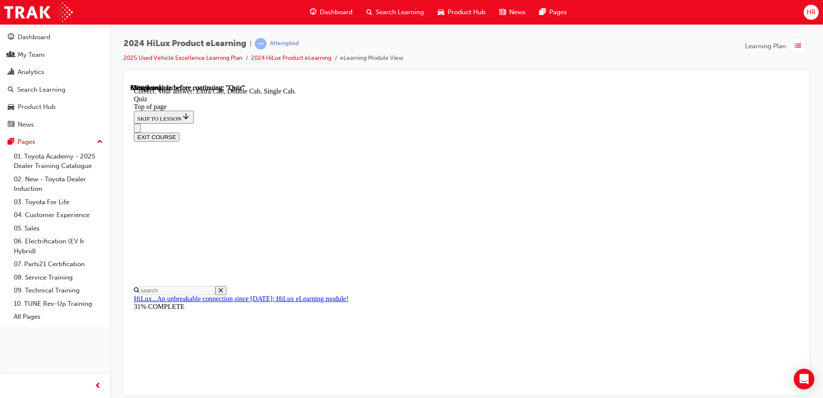
scroll to position [217, 0]
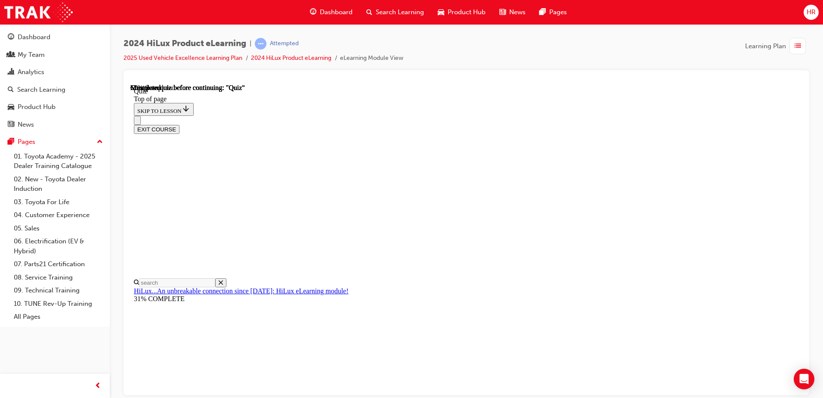
scroll to position [129, 0]
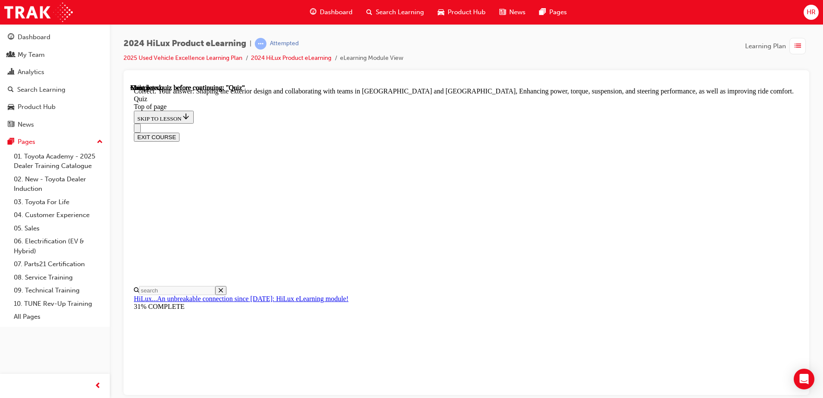
scroll to position [194, 0]
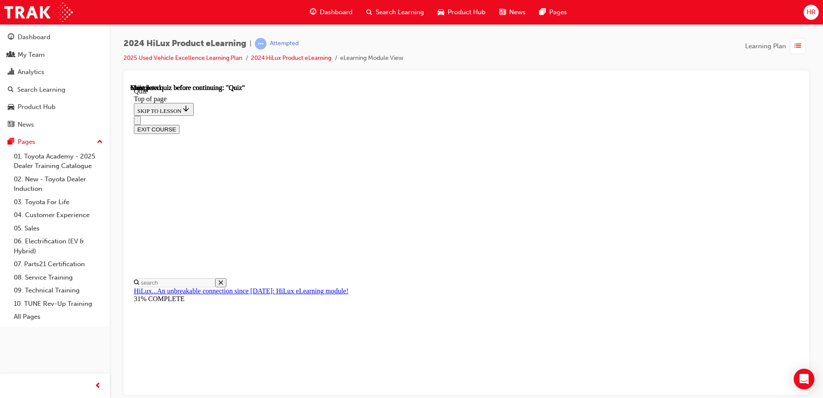
scroll to position [157, 0]
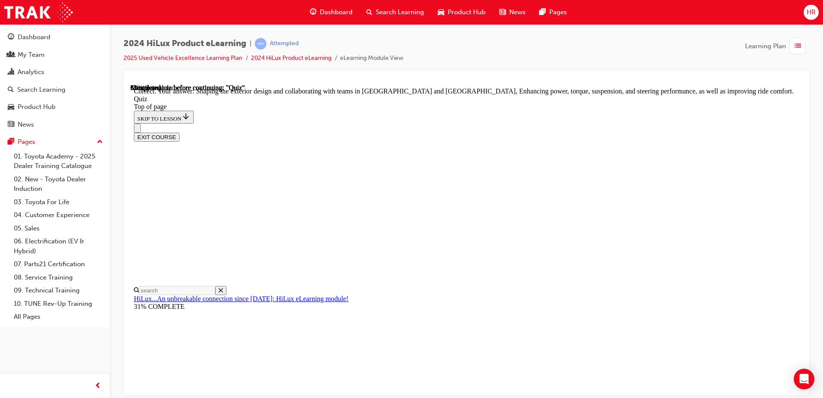
scroll to position [194, 0]
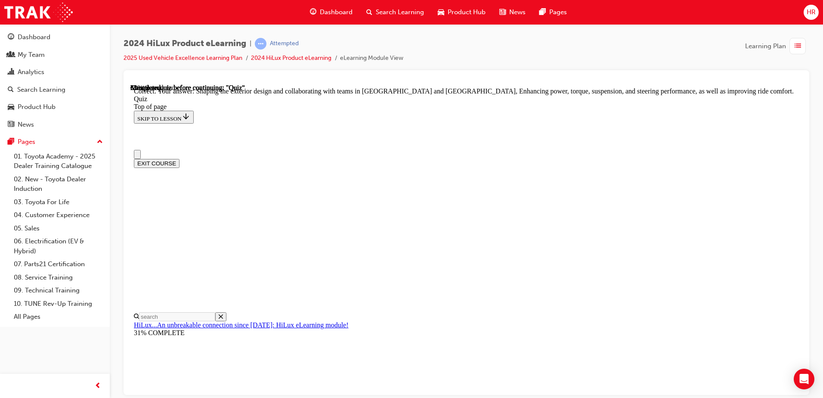
scroll to position [43, 0]
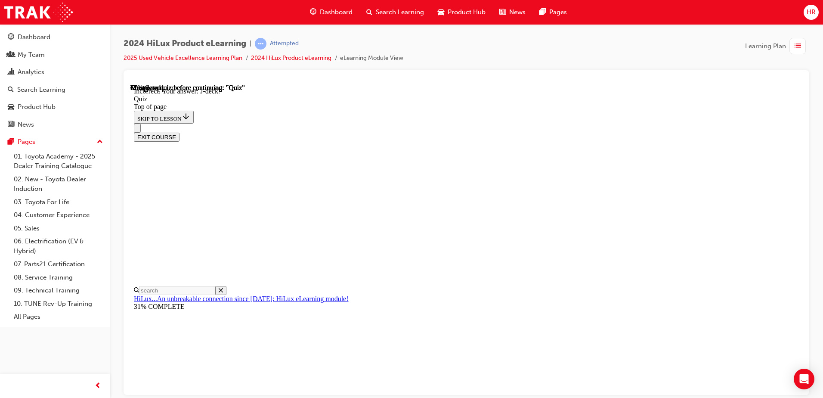
scroll to position [153, 0]
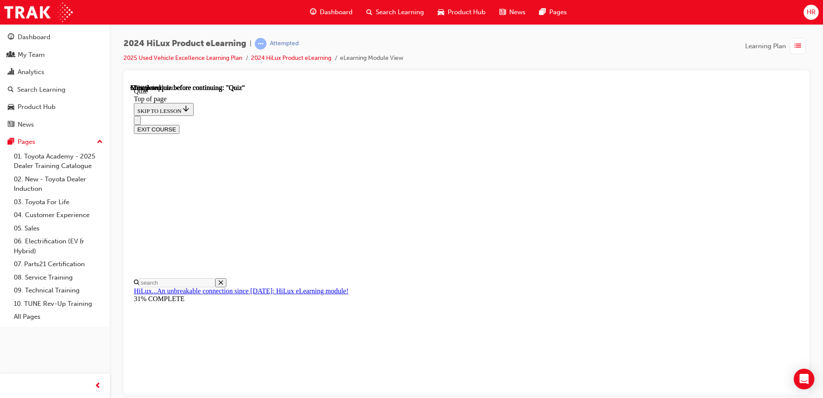
scroll to position [130, 0]
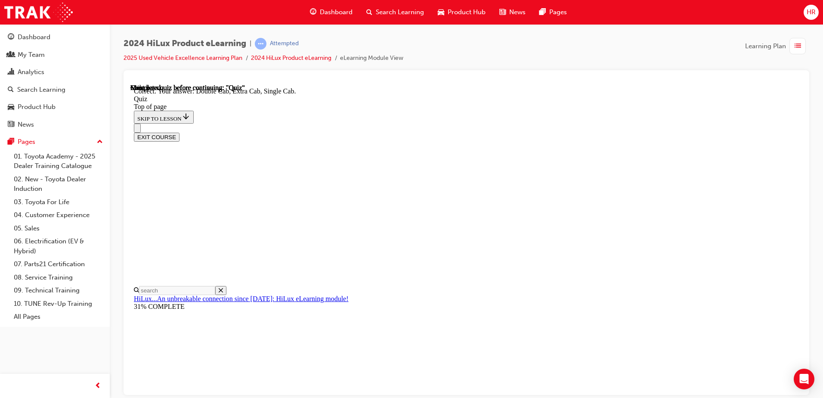
scroll to position [217, 0]
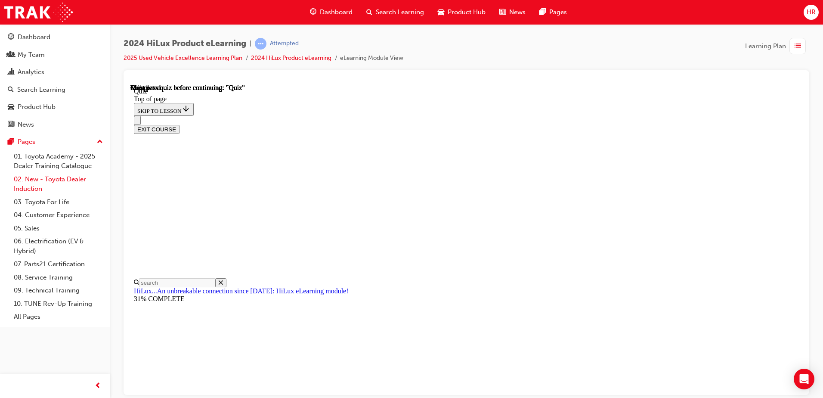
scroll to position [157, 0]
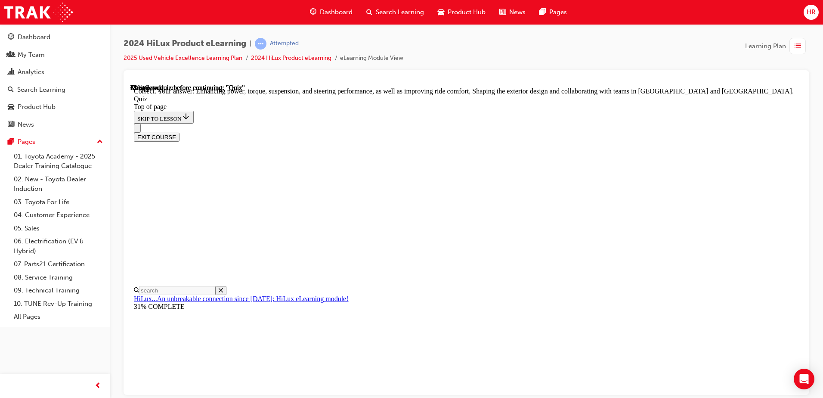
scroll to position [194, 0]
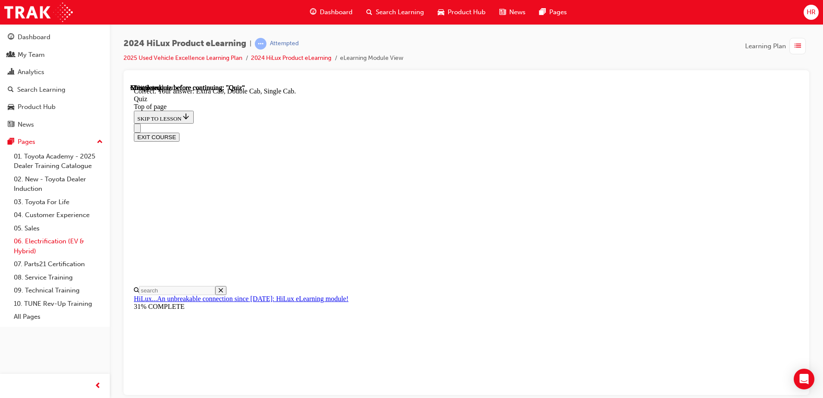
scroll to position [217, 0]
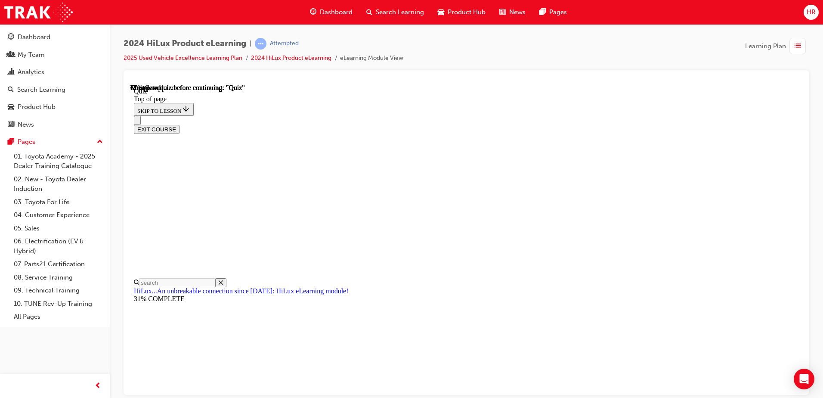
scroll to position [86, 0]
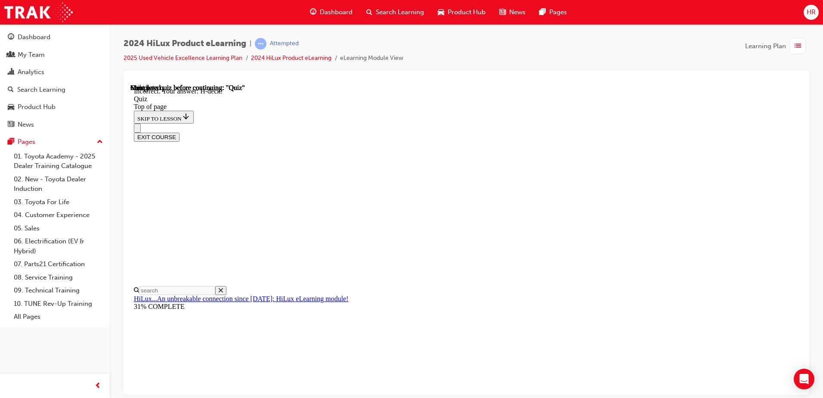
scroll to position [153, 0]
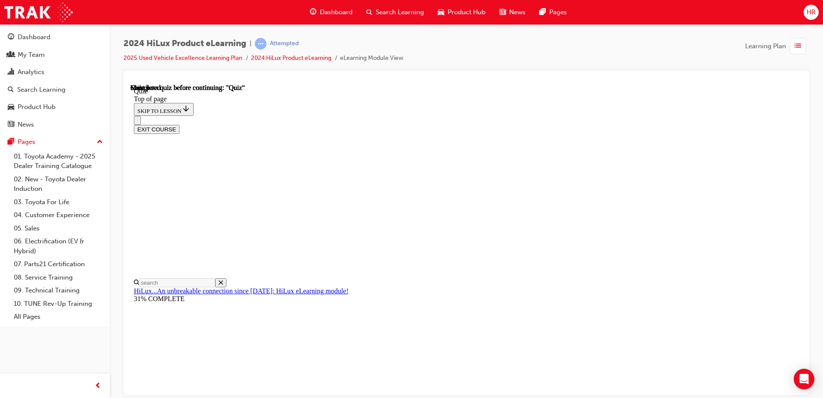
scroll to position [157, 0]
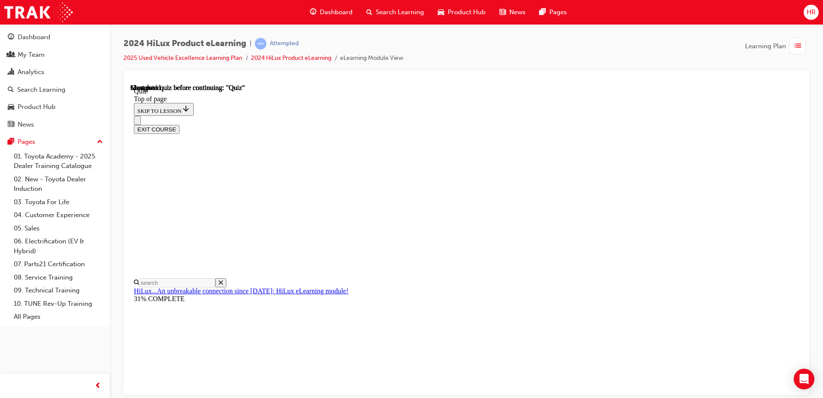
scroll to position [156, 0]
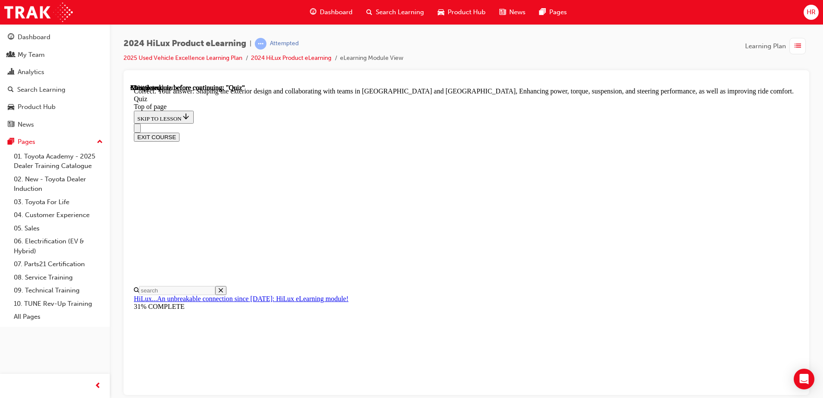
scroll to position [194, 0]
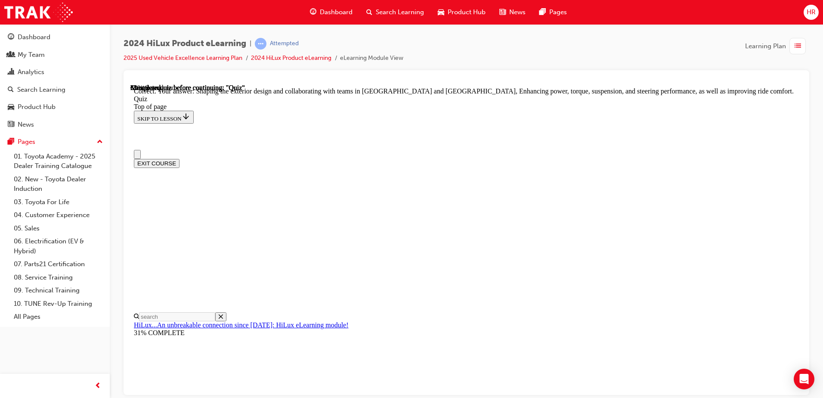
scroll to position [86, 0]
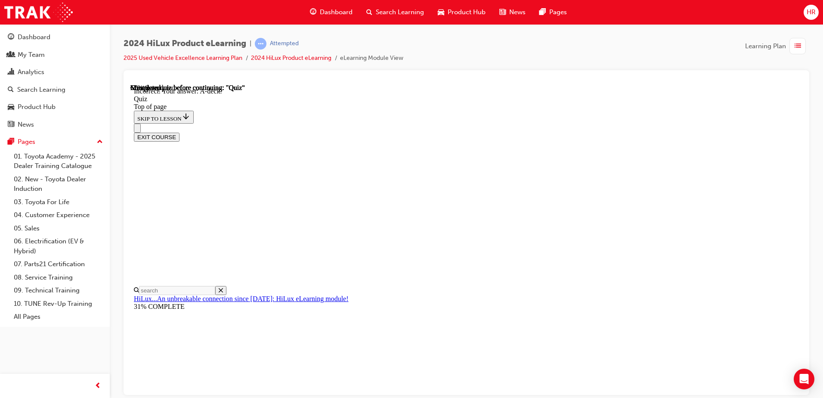
scroll to position [153, 0]
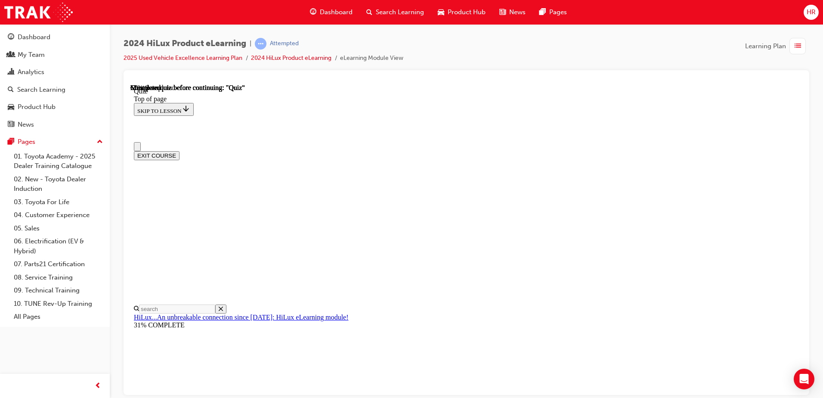
scroll to position [0, 0]
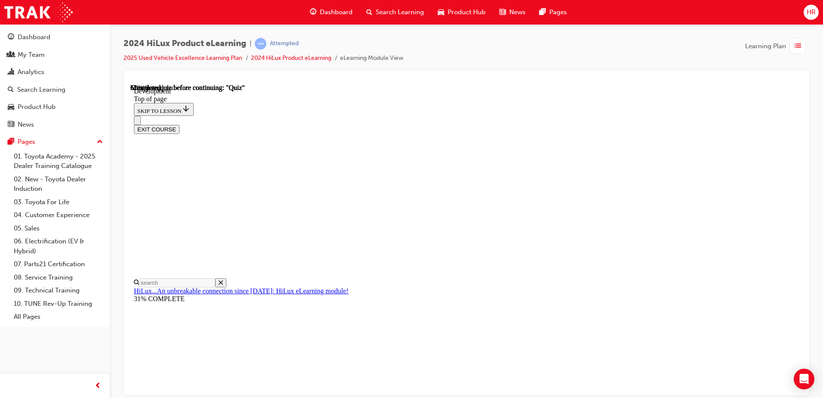
scroll to position [586, 0]
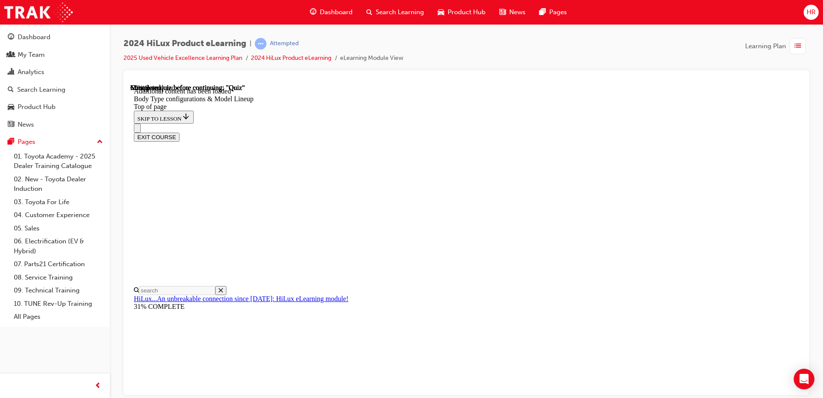
scroll to position [242, 0]
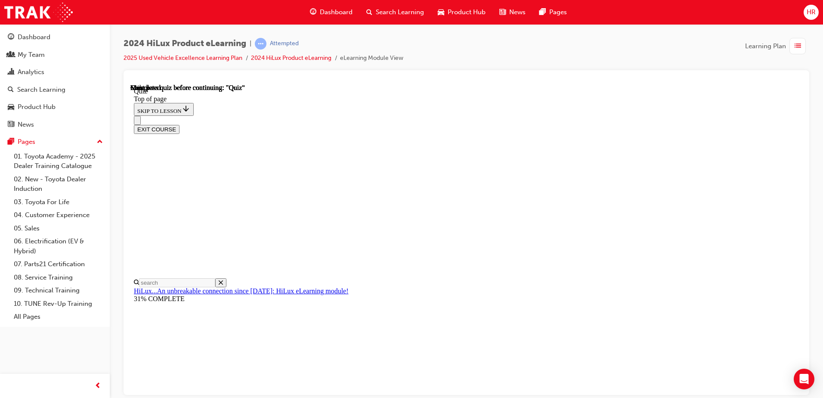
scroll to position [157, 0]
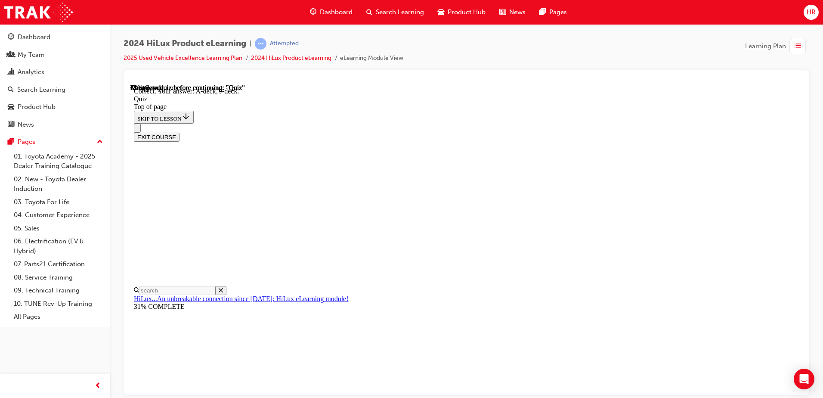
scroll to position [153, 0]
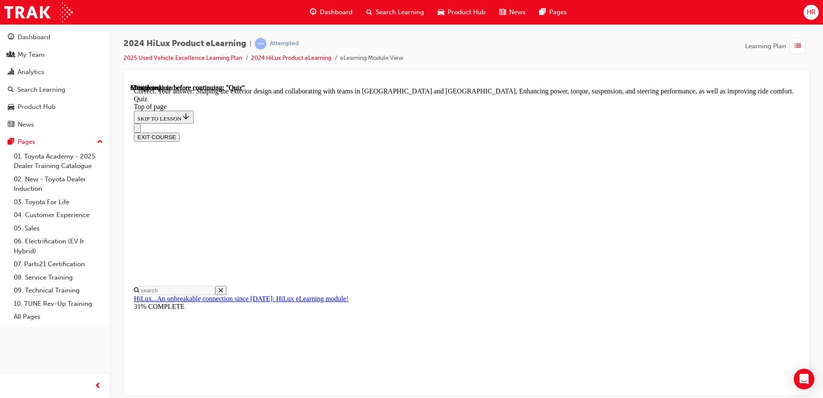
scroll to position [194, 0]
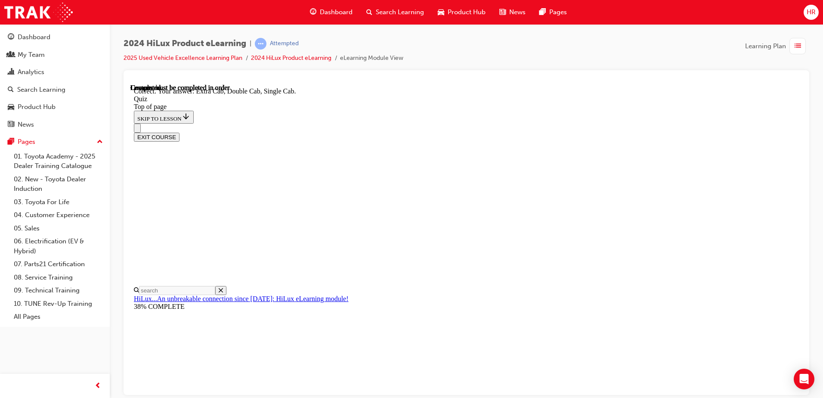
scroll to position [217, 0]
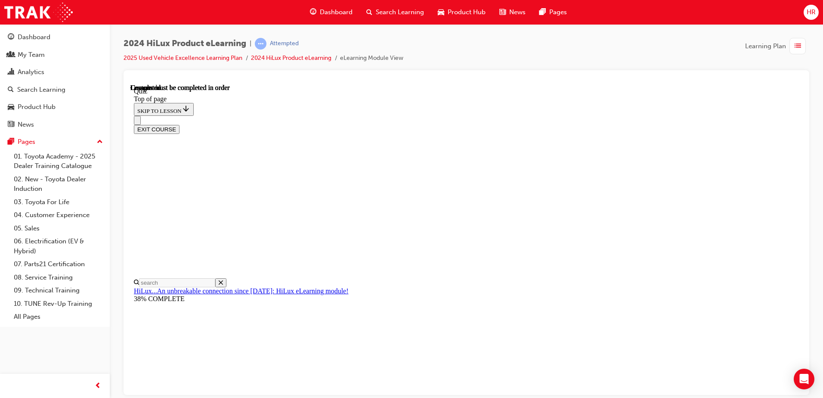
scroll to position [157, 0]
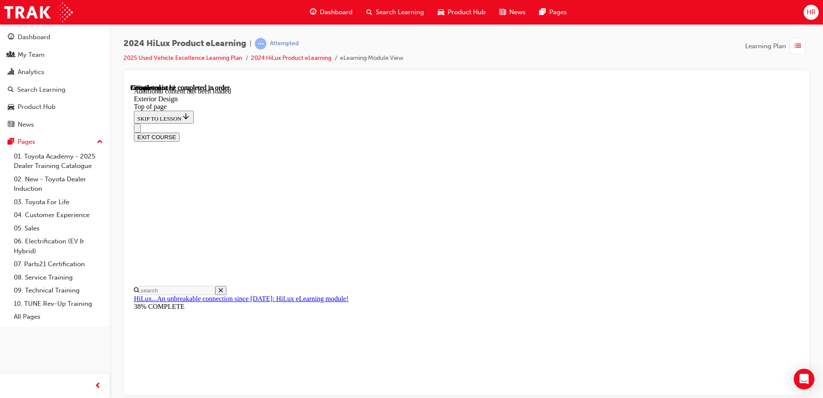
scroll to position [1454, 0]
drag, startPoint x: 448, startPoint y: 299, endPoint x: 452, endPoint y: 298, distance: 4.5
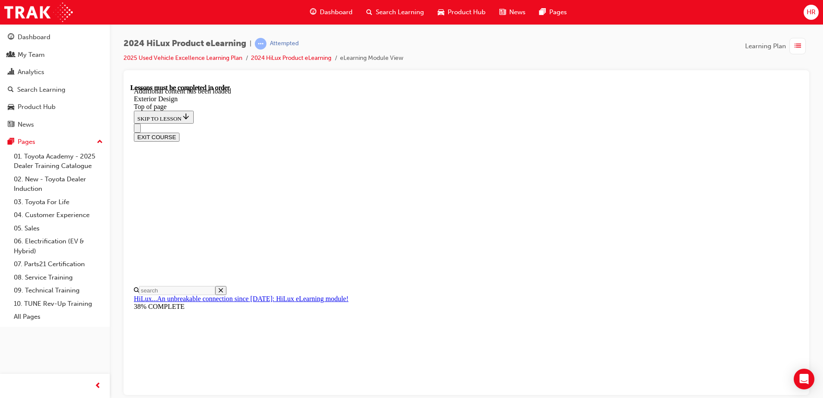
drag, startPoint x: 439, startPoint y: 182, endPoint x: 460, endPoint y: 155, distance: 34.1
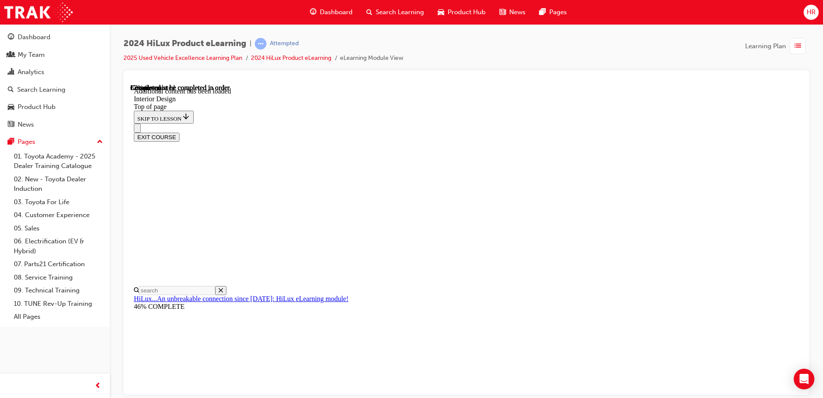
scroll to position [1462, 0]
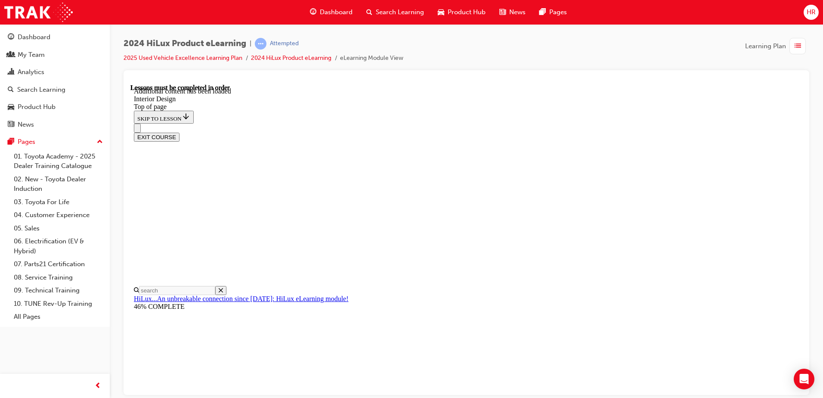
drag, startPoint x: 692, startPoint y: 258, endPoint x: 686, endPoint y: 258, distance: 5.6
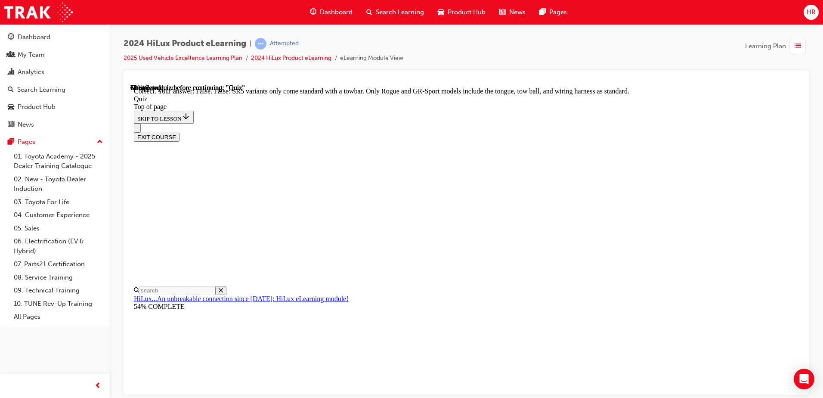
scroll to position [152, 0]
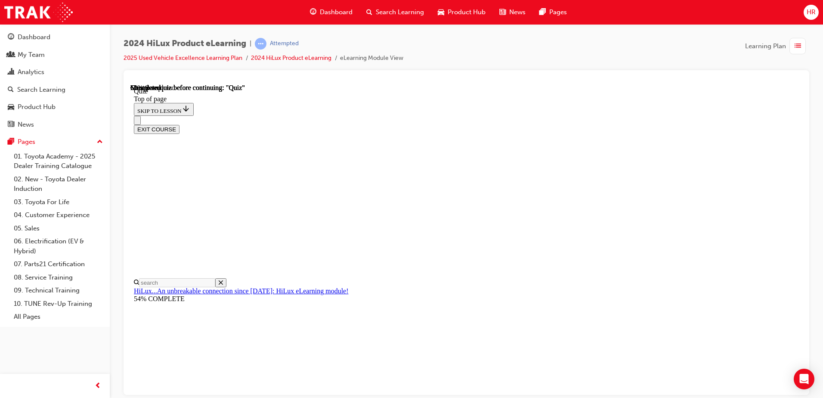
scroll to position [86, 0]
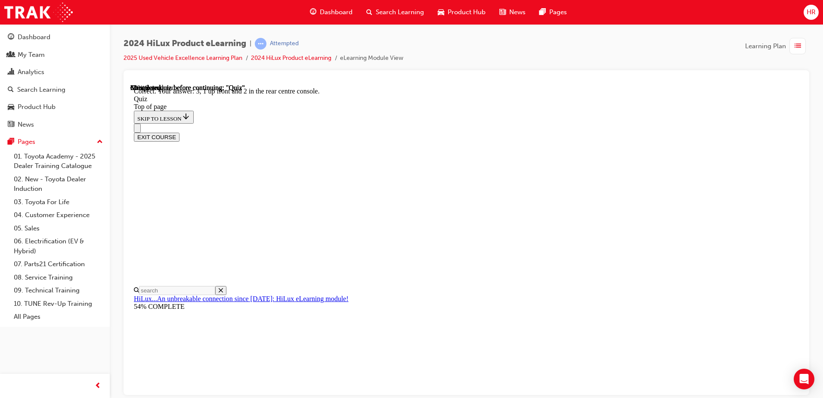
scroll to position [133, 0]
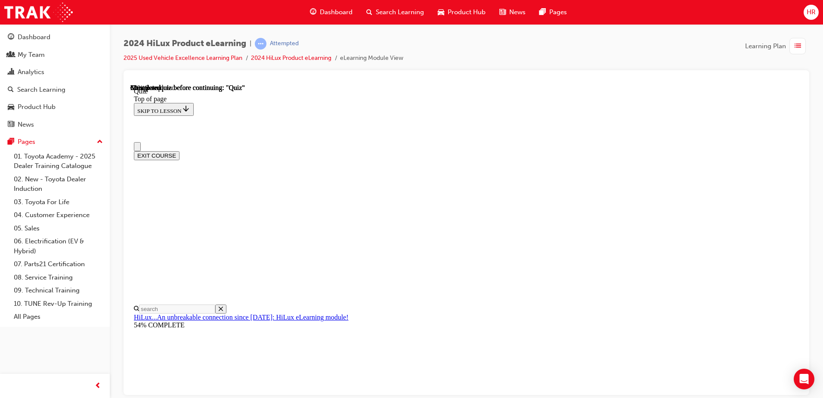
scroll to position [0, 0]
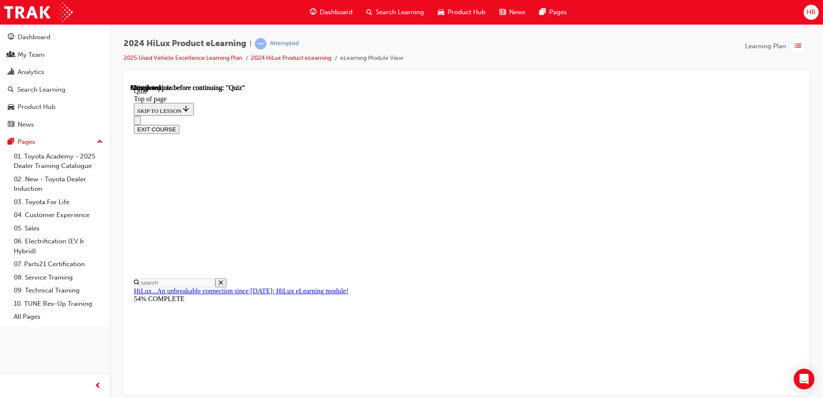
scroll to position [86, 0]
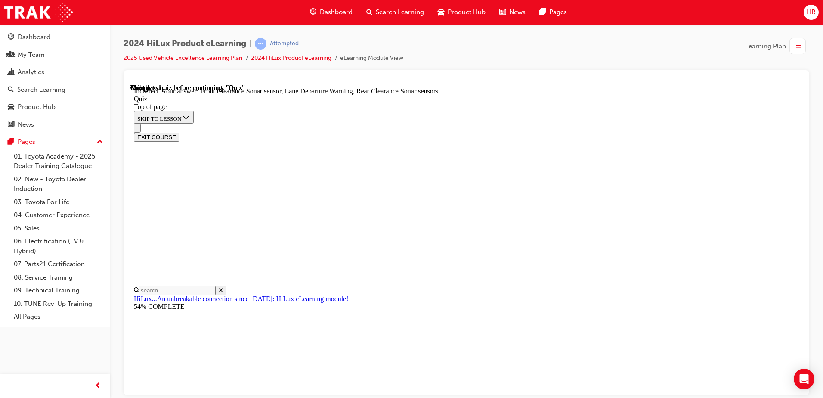
scroll to position [153, 0]
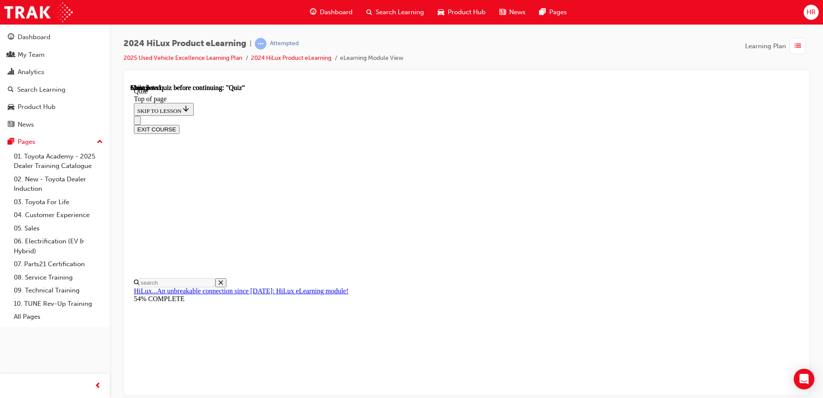
scroll to position [157, 0]
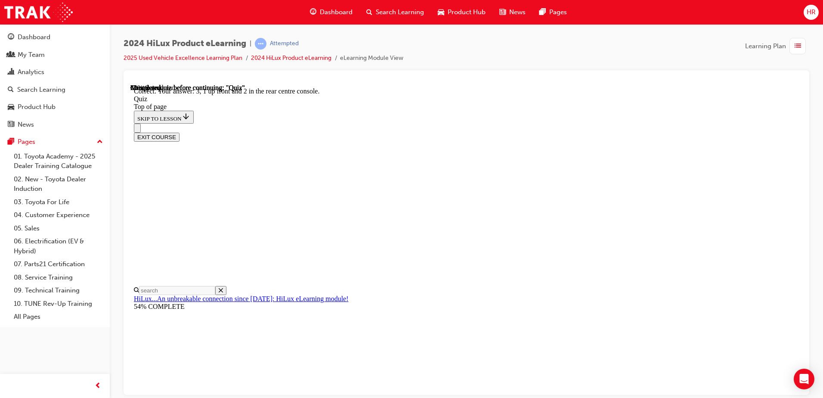
scroll to position [133, 0]
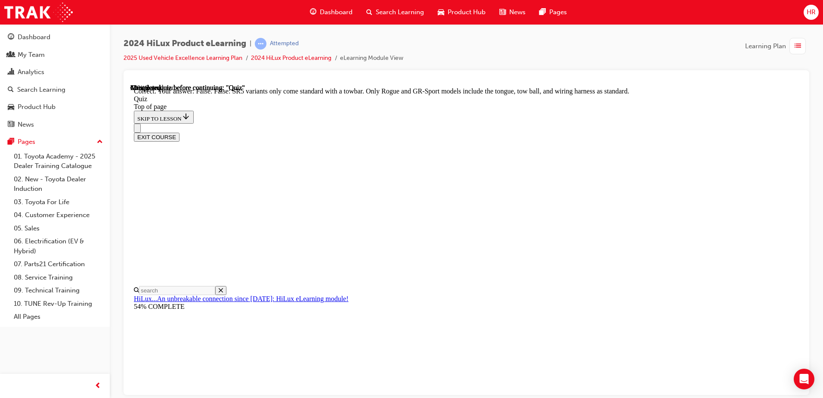
scroll to position [152, 0]
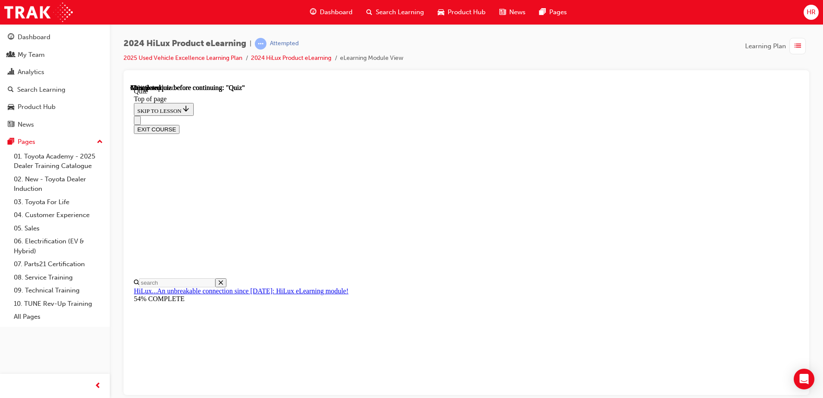
scroll to position [74, 0]
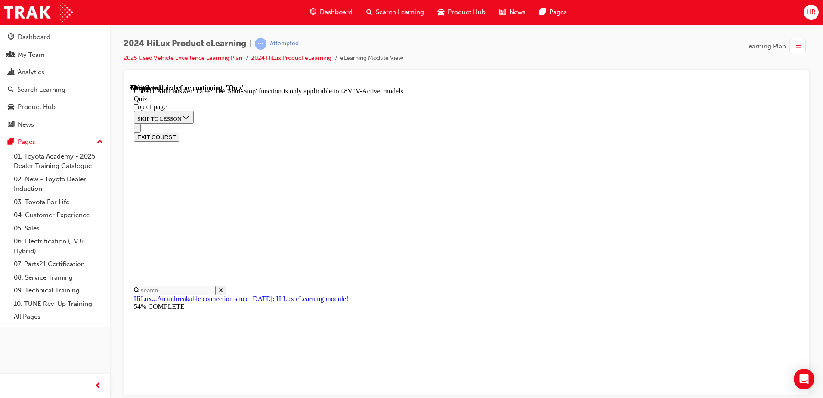
scroll to position [102, 0]
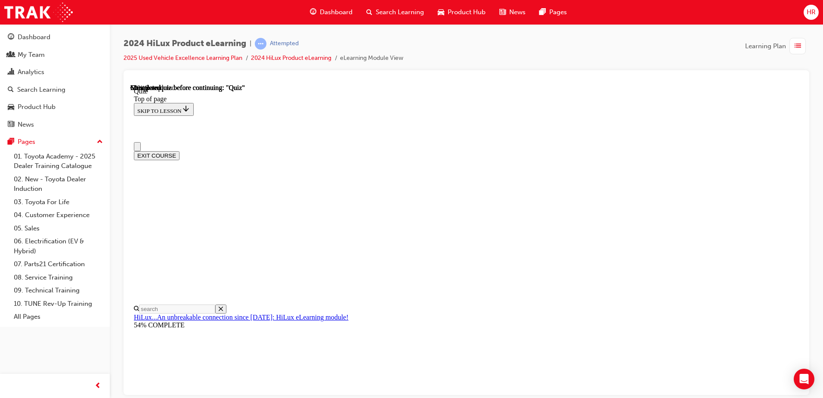
scroll to position [0, 0]
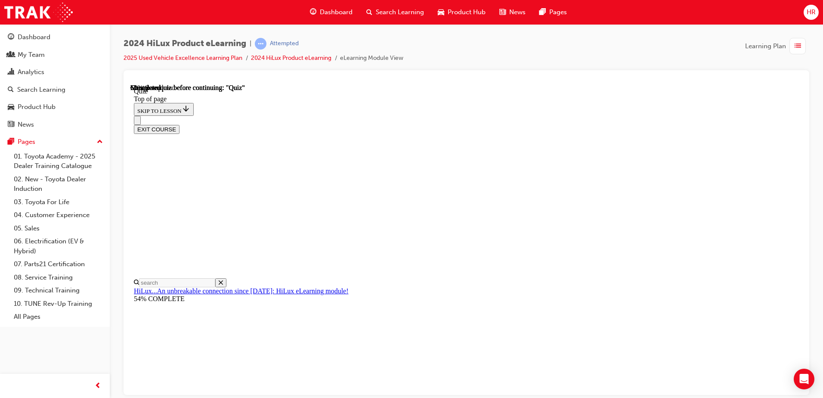
scroll to position [126, 0]
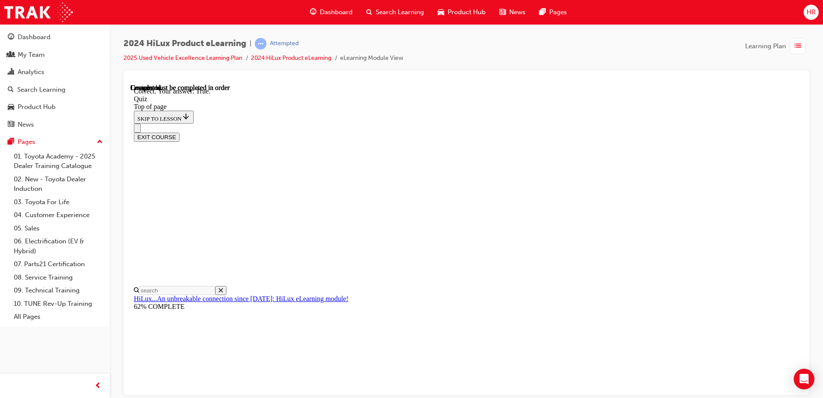
scroll to position [114, 0]
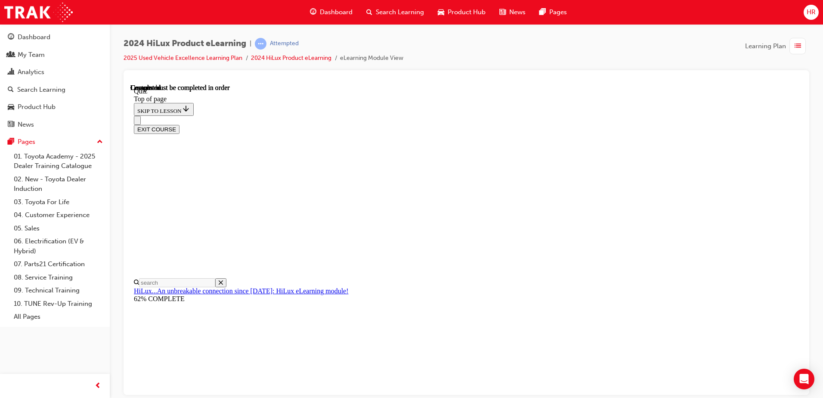
scroll to position [157, 0]
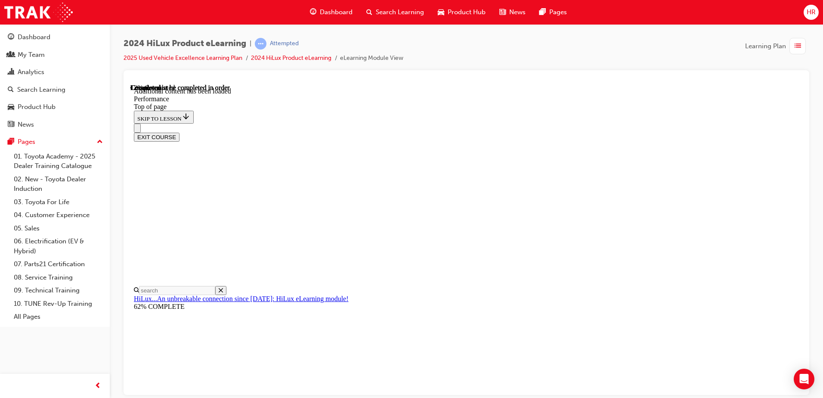
scroll to position [689, 0]
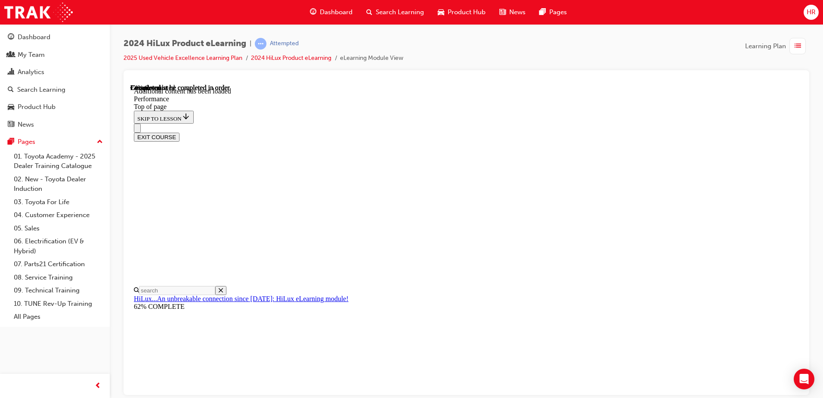
drag, startPoint x: 502, startPoint y: 215, endPoint x: 561, endPoint y: 202, distance: 60.3
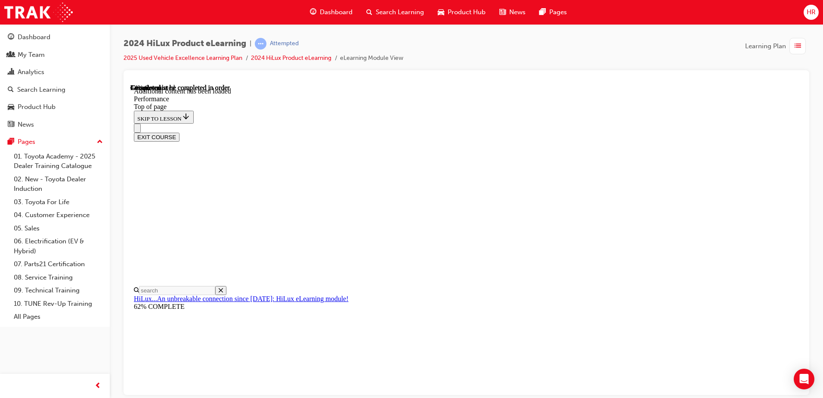
scroll to position [2149, 0]
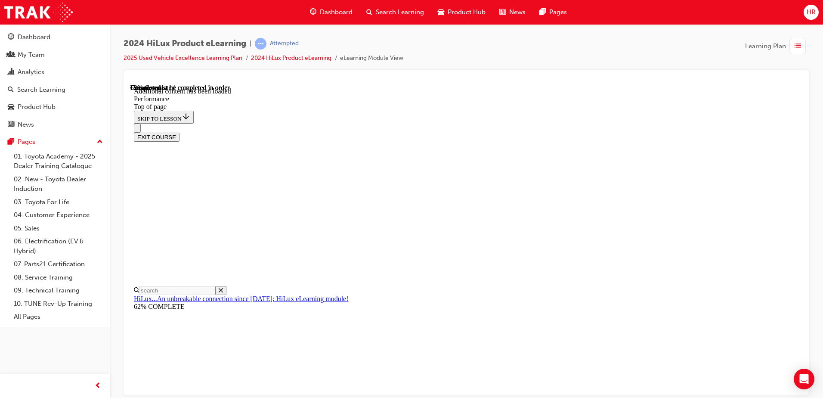
scroll to position [3123, 0]
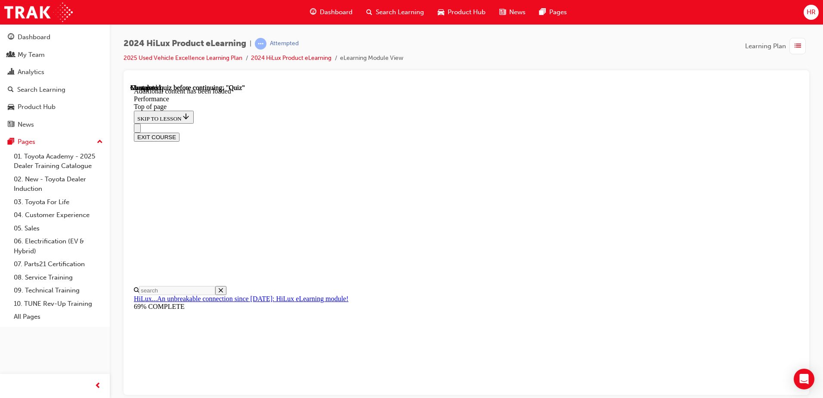
scroll to position [4796, 0]
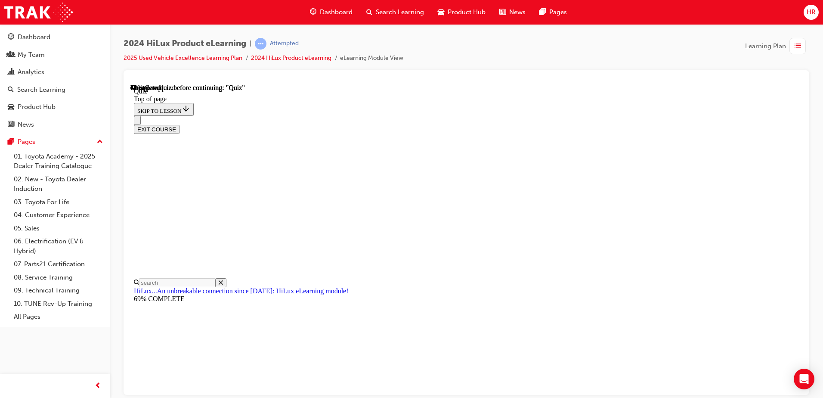
drag, startPoint x: 519, startPoint y: 256, endPoint x: 524, endPoint y: 293, distance: 36.5
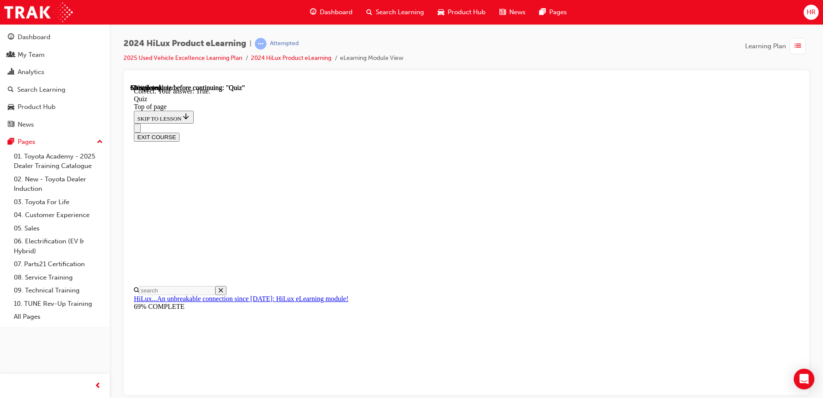
scroll to position [99, 0]
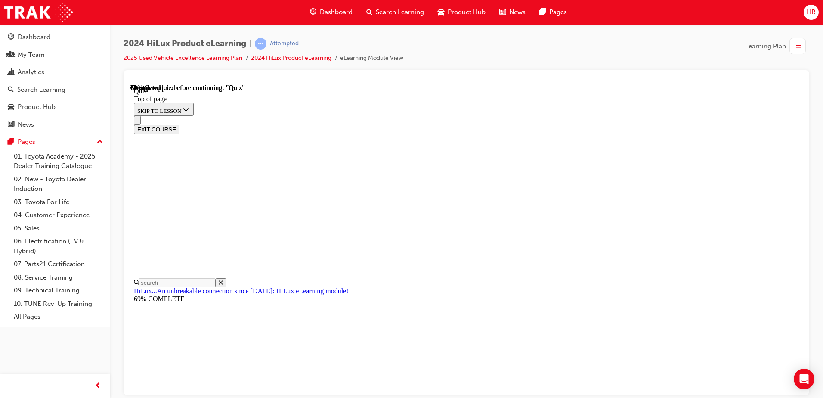
scroll to position [86, 0]
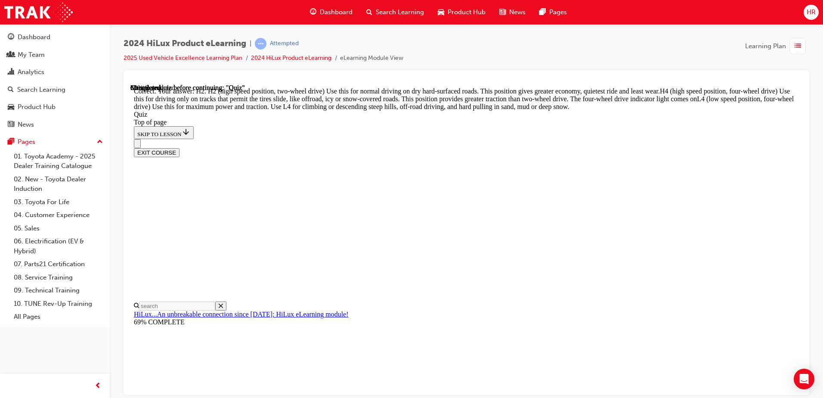
scroll to position [302, 0]
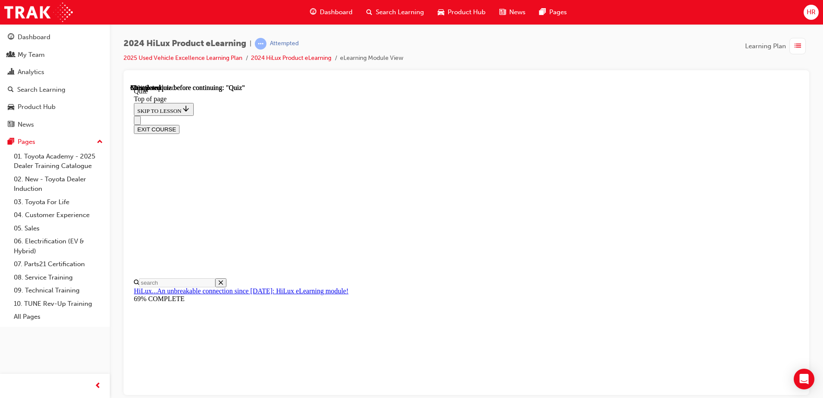
scroll to position [86, 0]
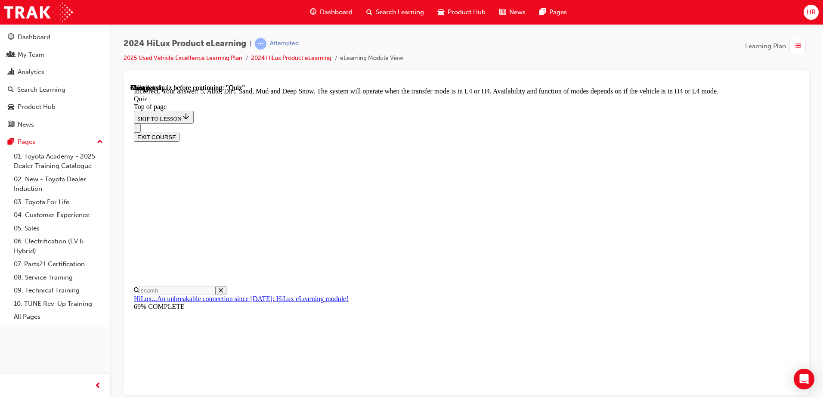
scroll to position [231, 0]
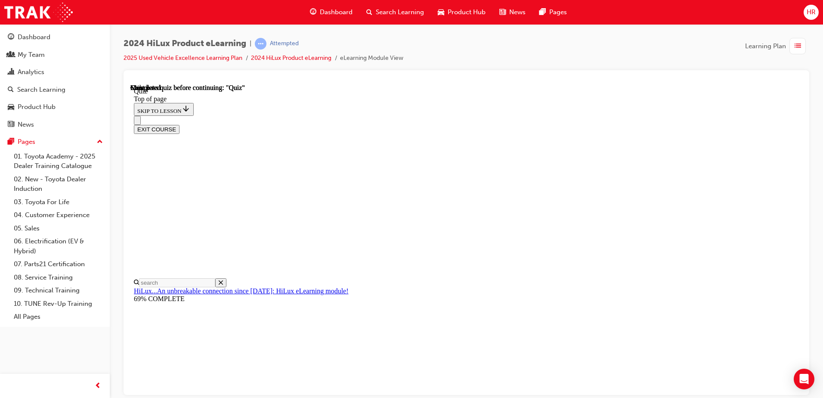
scroll to position [157, 0]
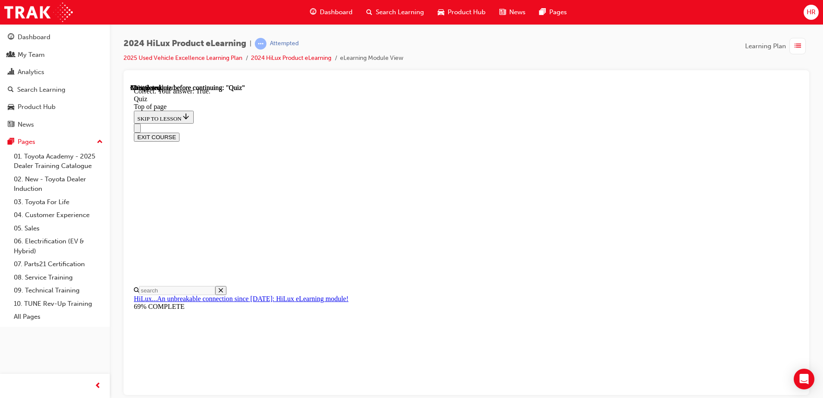
scroll to position [99, 0]
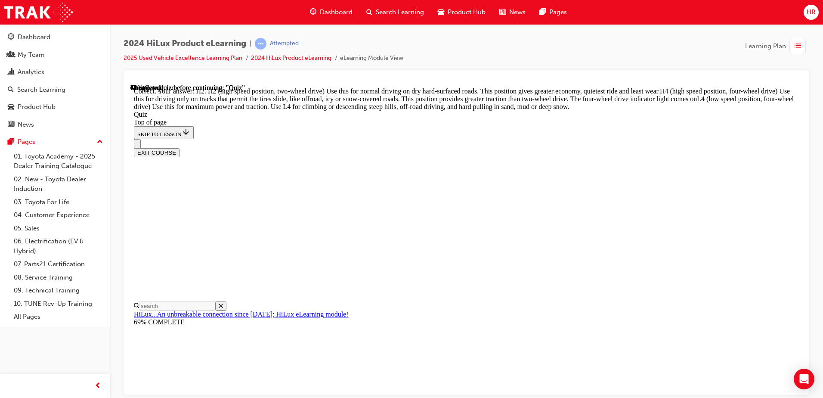
scroll to position [302, 0]
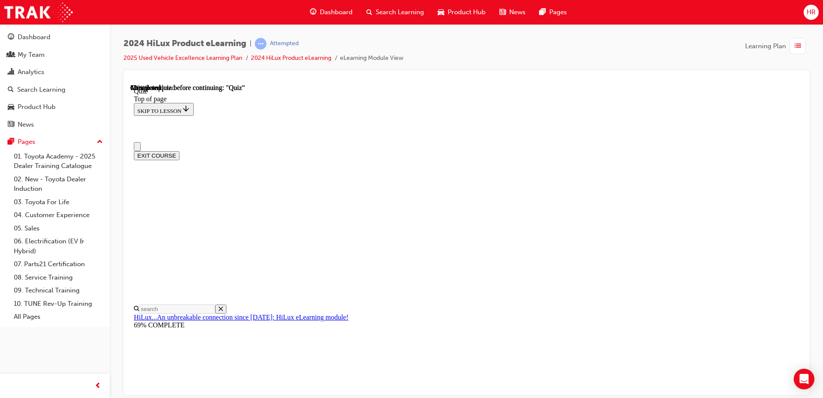
scroll to position [0, 0]
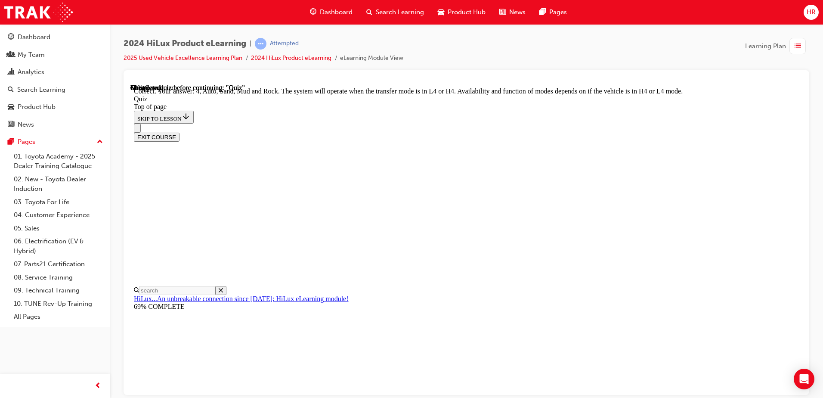
scroll to position [231, 0]
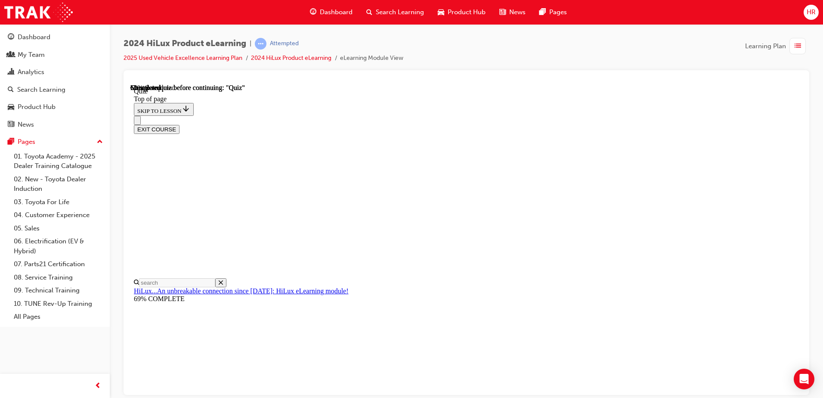
scroll to position [172, 0]
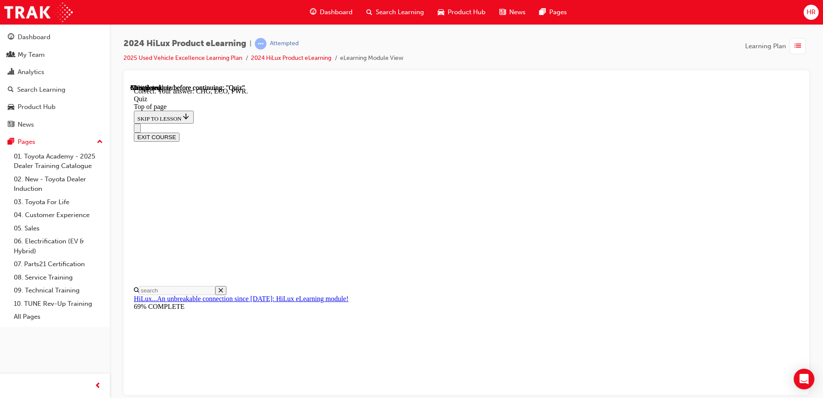
scroll to position [277, 0]
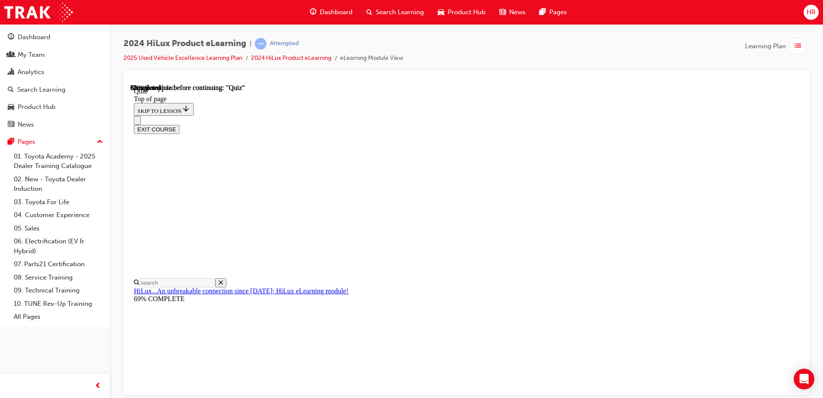
scroll to position [86, 0]
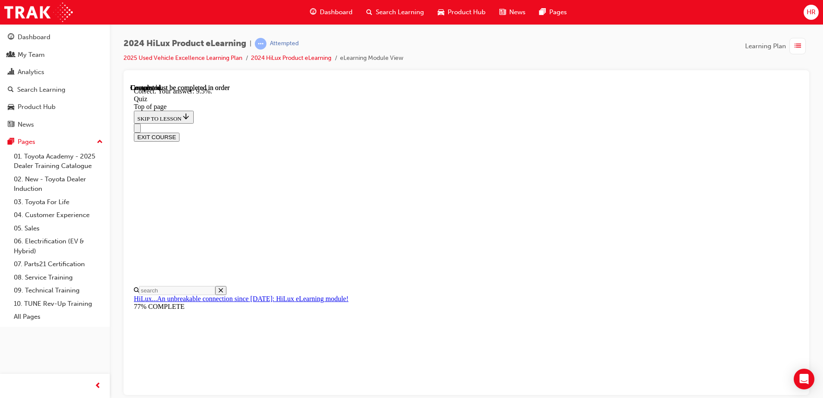
scroll to position [197, 0]
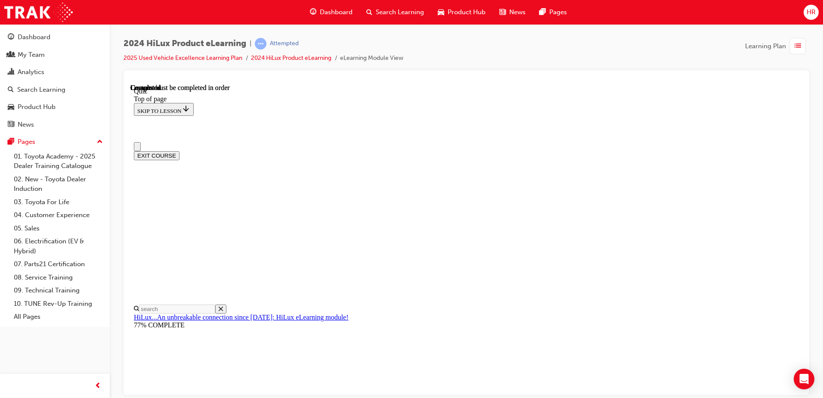
scroll to position [157, 0]
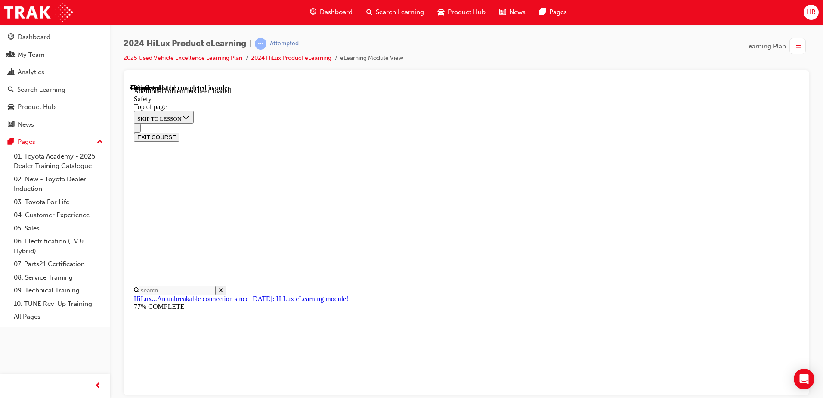
scroll to position [452, 0]
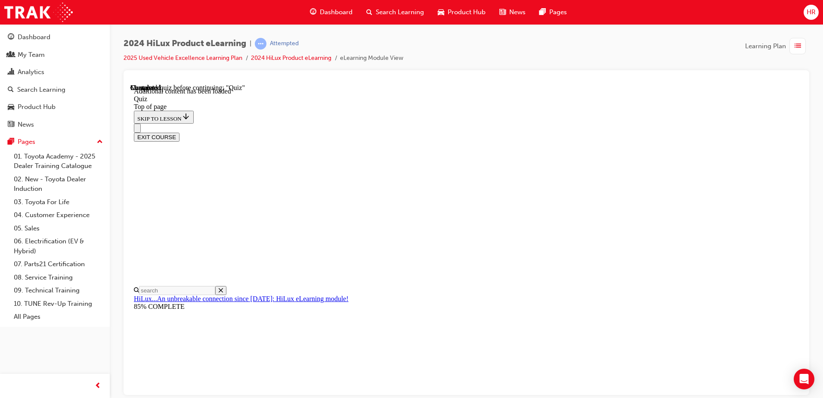
drag, startPoint x: 484, startPoint y: 296, endPoint x: 479, endPoint y: 294, distance: 5.3
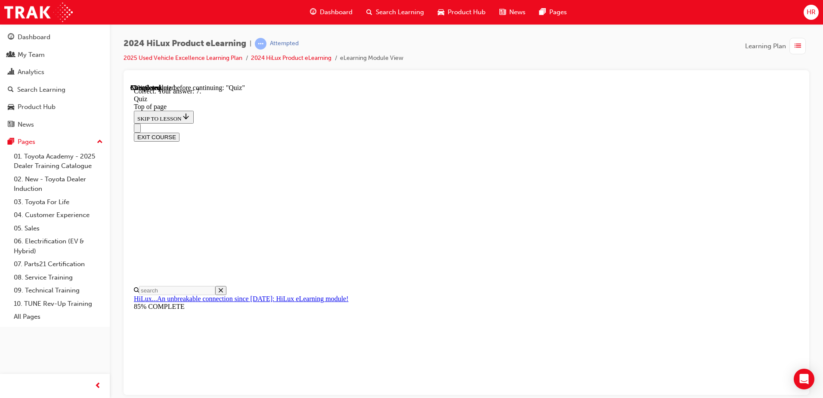
scroll to position [43, 0]
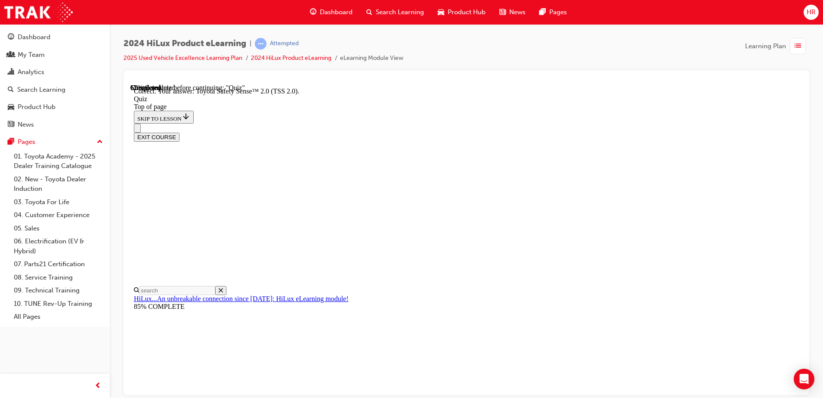
drag, startPoint x: 521, startPoint y: 364, endPoint x: 516, endPoint y: 354, distance: 11.2
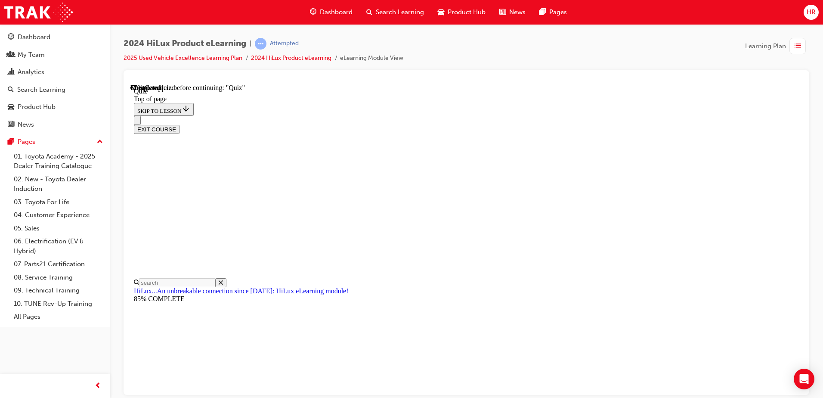
scroll to position [72, 0]
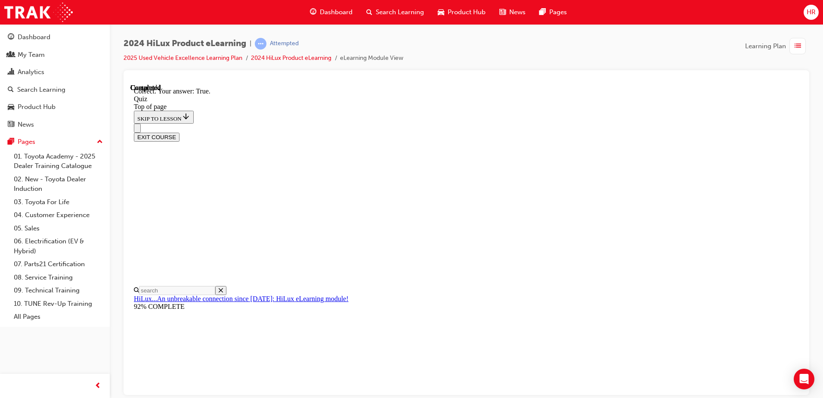
scroll to position [99, 0]
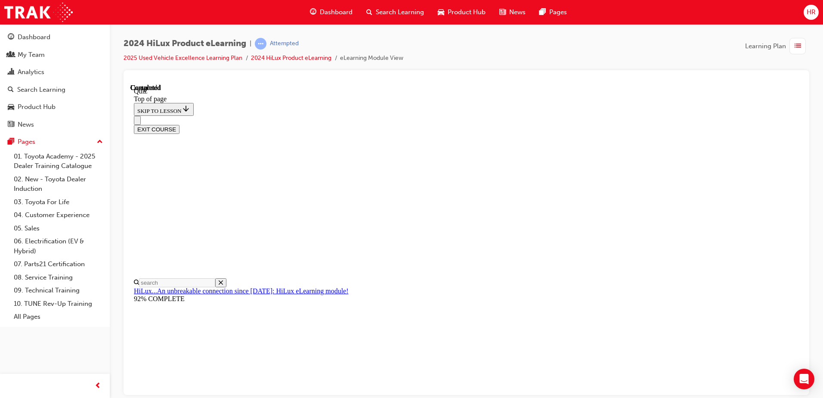
scroll to position [157, 0]
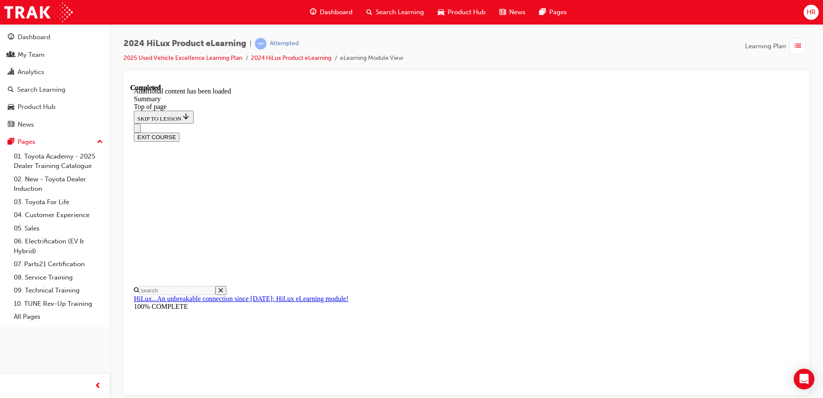
scroll to position [853, 0]
click at [179, 132] on button "EXIT COURSE" at bounding box center [157, 136] width 46 height 9
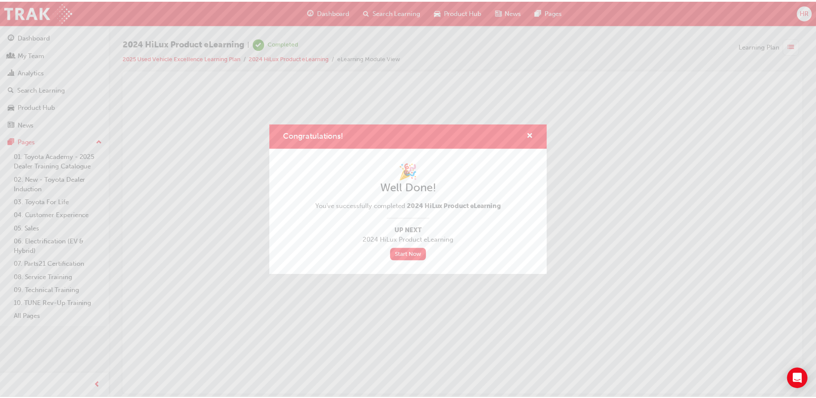
scroll to position [0, 0]
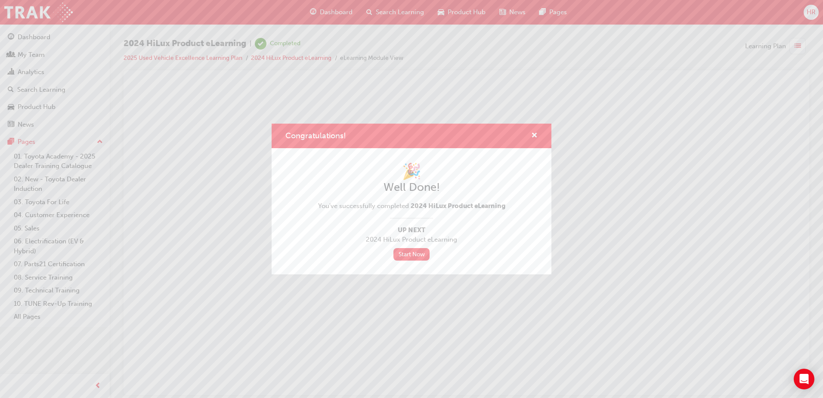
click at [537, 136] on div "Congratulations!" at bounding box center [412, 135] width 280 height 25
click at [525, 133] on div "Congratulations!" at bounding box center [411, 135] width 252 height 11
click at [537, 133] on span "cross-icon" at bounding box center [534, 136] width 6 height 8
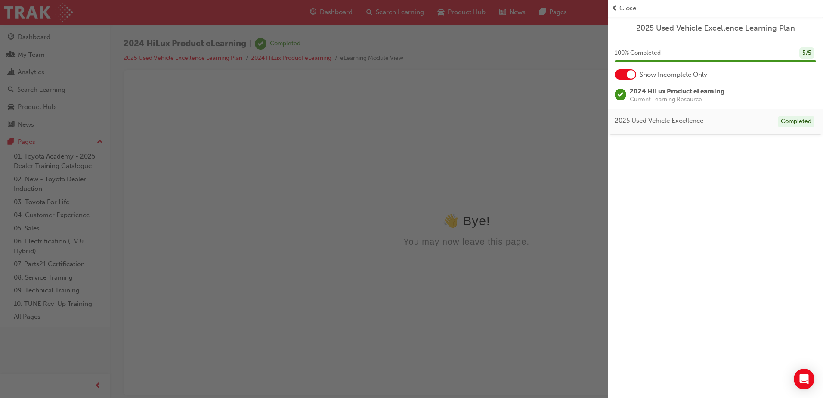
click at [52, 36] on div "button" at bounding box center [304, 199] width 608 height 398
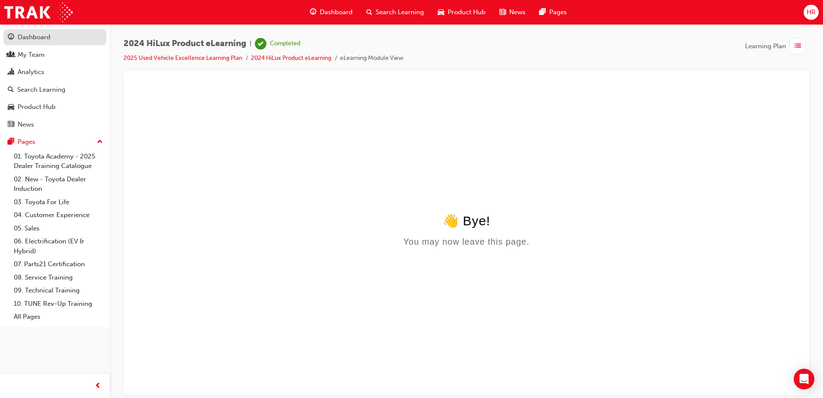
click at [45, 37] on div "Dashboard" at bounding box center [34, 37] width 33 height 10
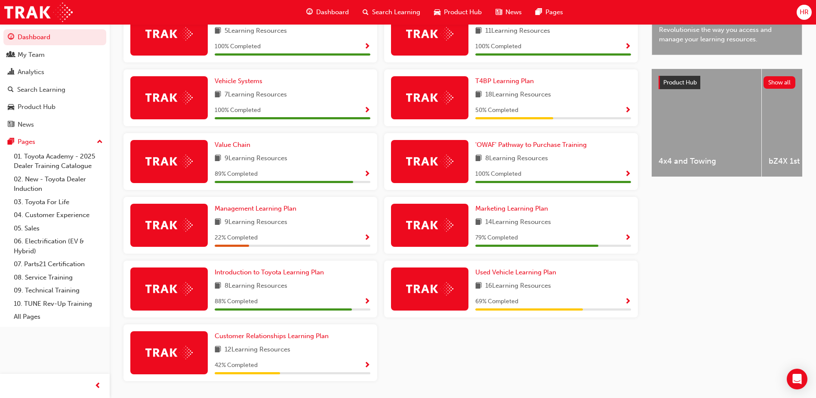
scroll to position [301, 0]
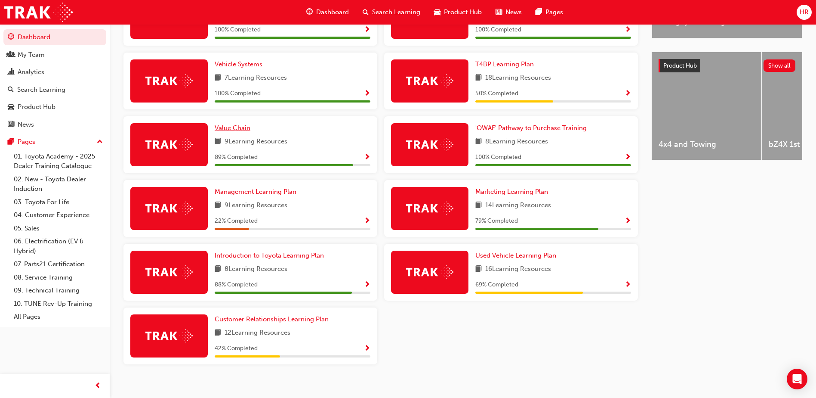
click at [242, 132] on span "Value Chain" at bounding box center [233, 128] width 36 height 8
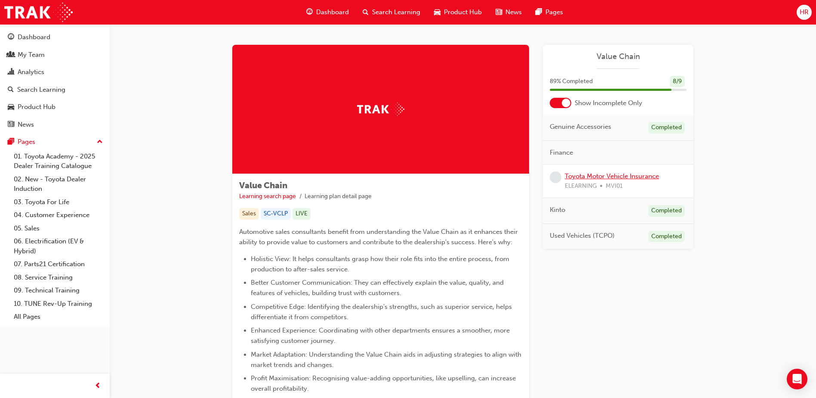
click at [630, 177] on link "Toyota Motor Vehicle Insurance" at bounding box center [612, 176] width 94 height 8
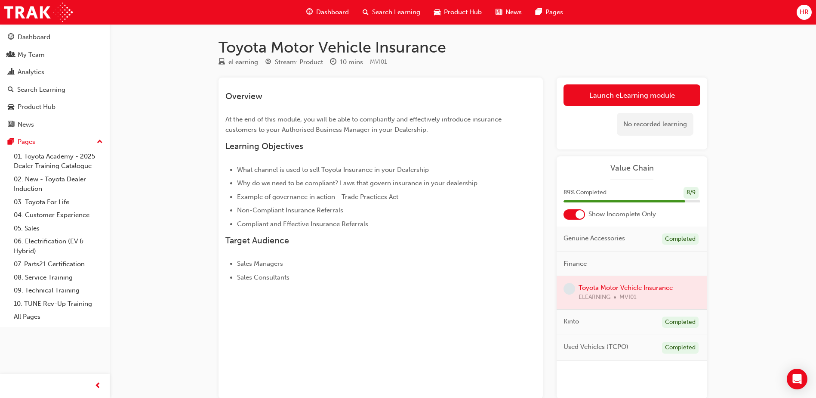
click at [599, 91] on link "Launch eLearning module" at bounding box center [632, 95] width 137 height 22
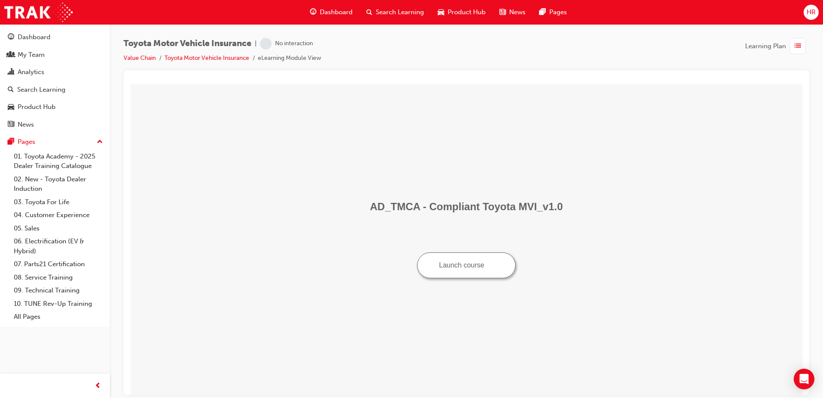
click at [469, 267] on button "Launch course" at bounding box center [466, 265] width 99 height 26
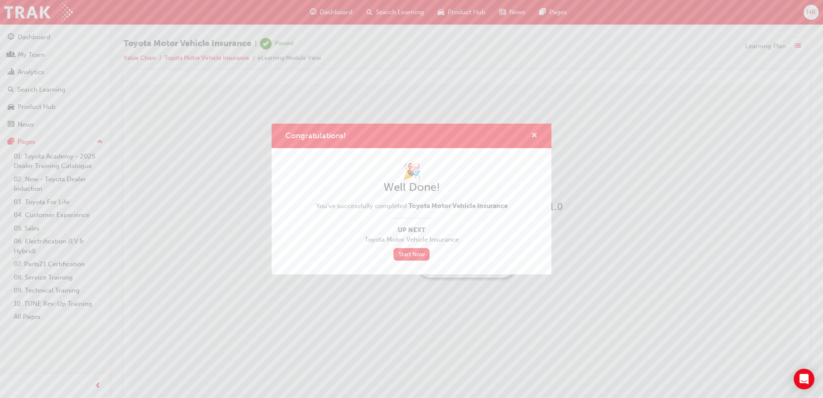
click at [535, 135] on span "cross-icon" at bounding box center [534, 136] width 6 height 8
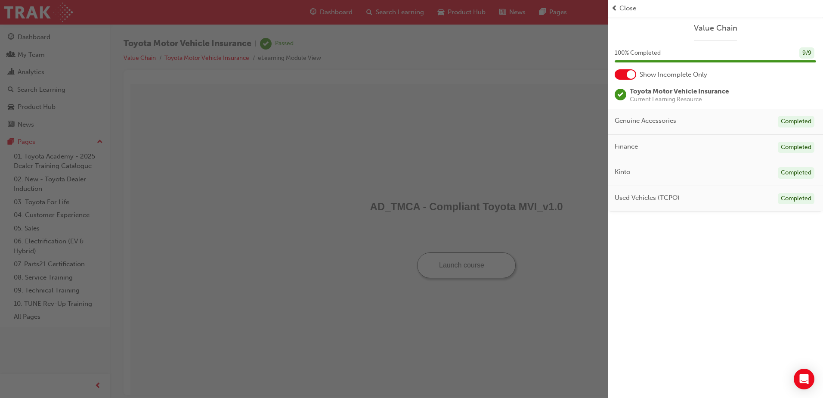
click at [618, 9] on div "Close" at bounding box center [715, 8] width 208 height 10
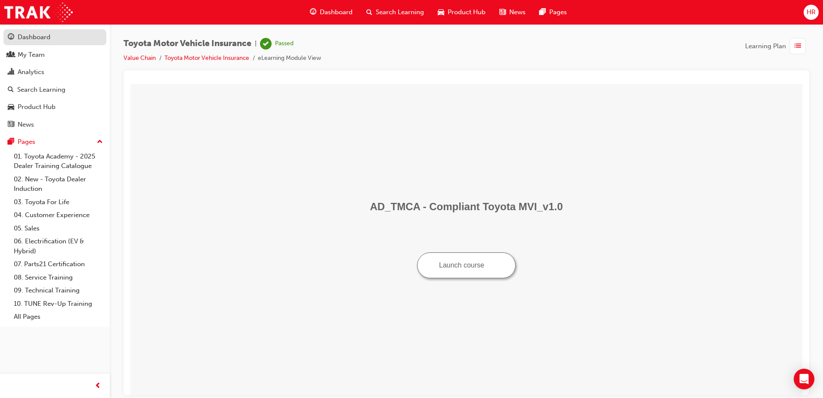
click at [43, 36] on div "Dashboard" at bounding box center [34, 37] width 33 height 10
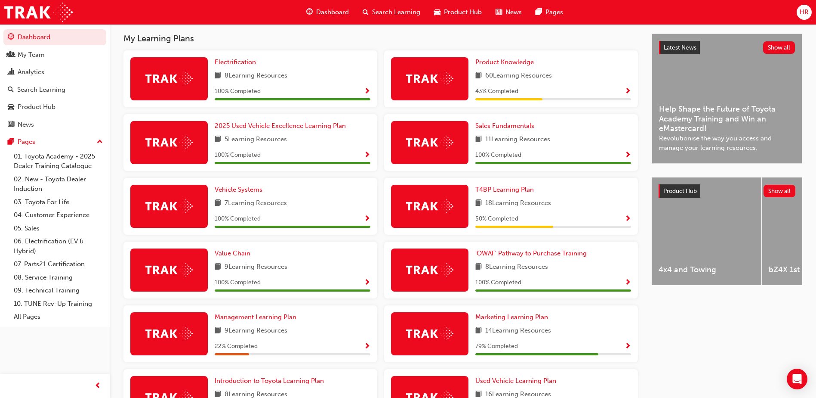
scroll to position [301, 0]
